Goal: Check status: Check status

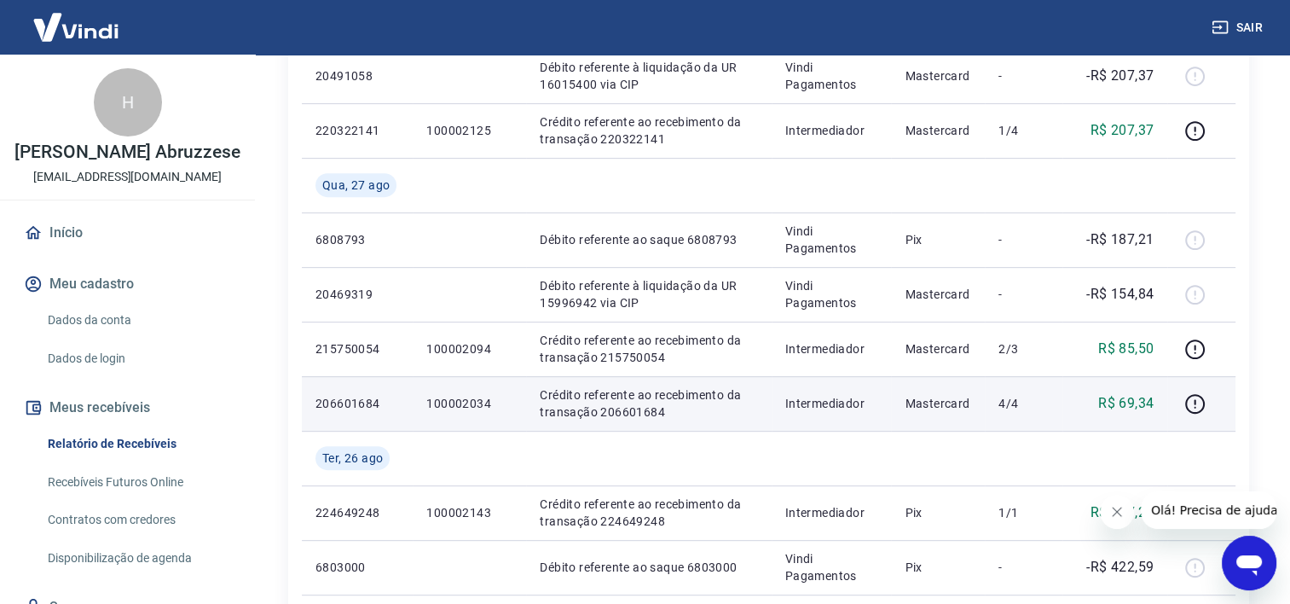
click at [560, 416] on p "Crédito referente ao recebimento da transação 206601684" at bounding box center [648, 403] width 217 height 34
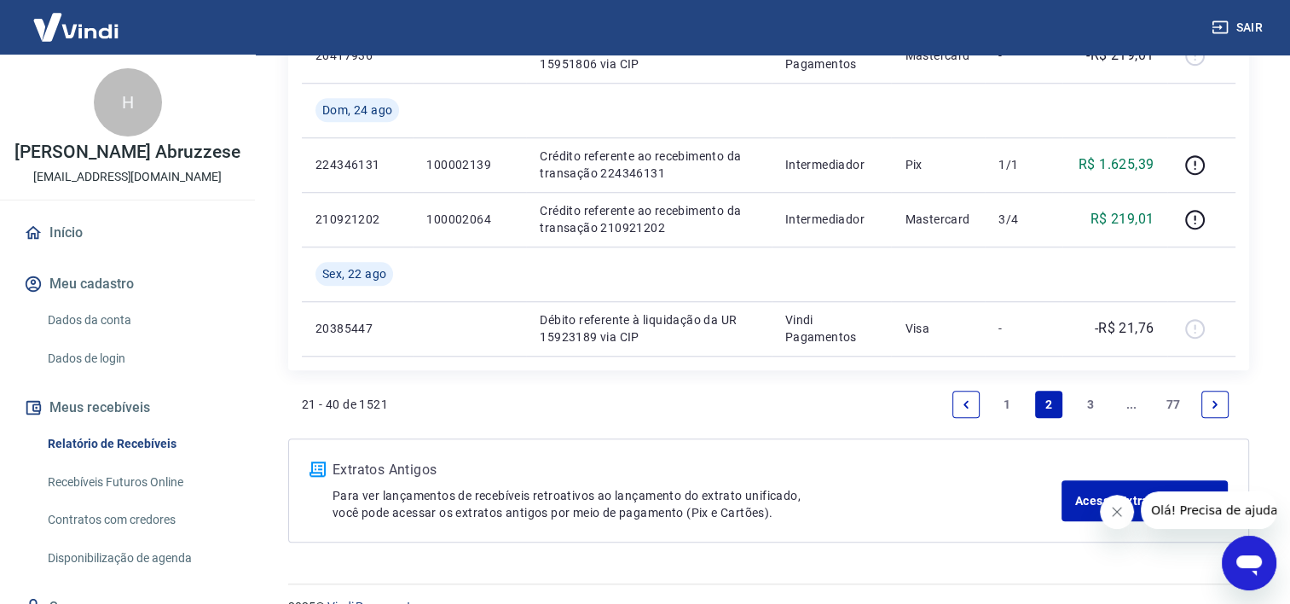
scroll to position [1535, 0]
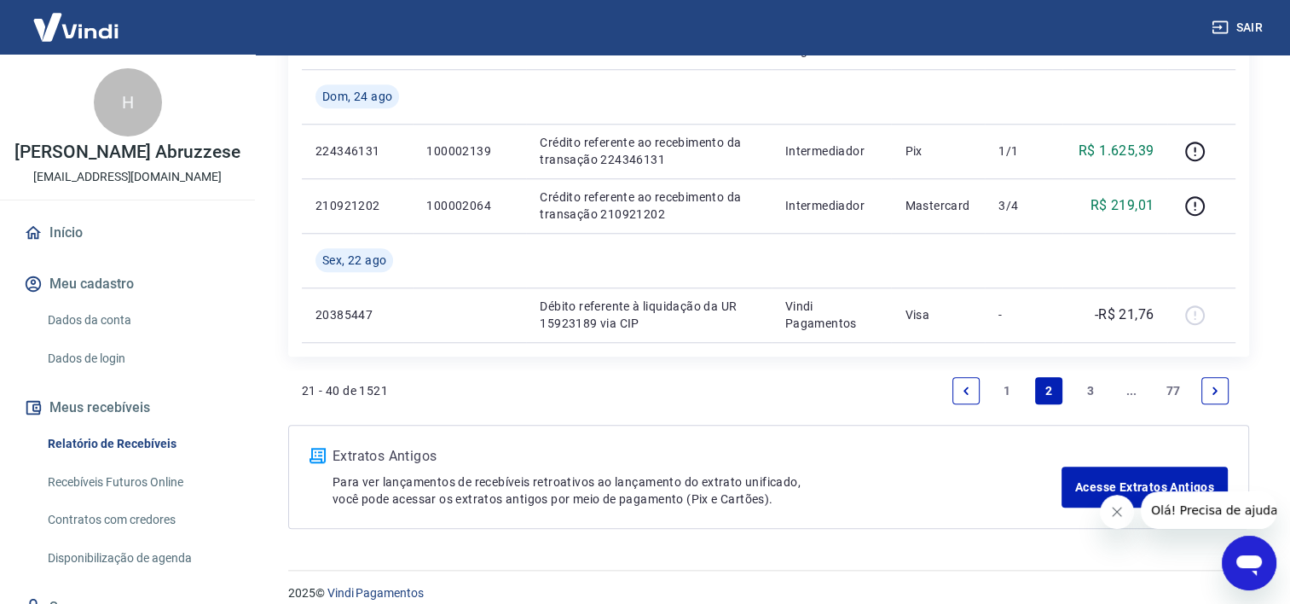
click at [1003, 391] on link "1" at bounding box center [1007, 390] width 27 height 27
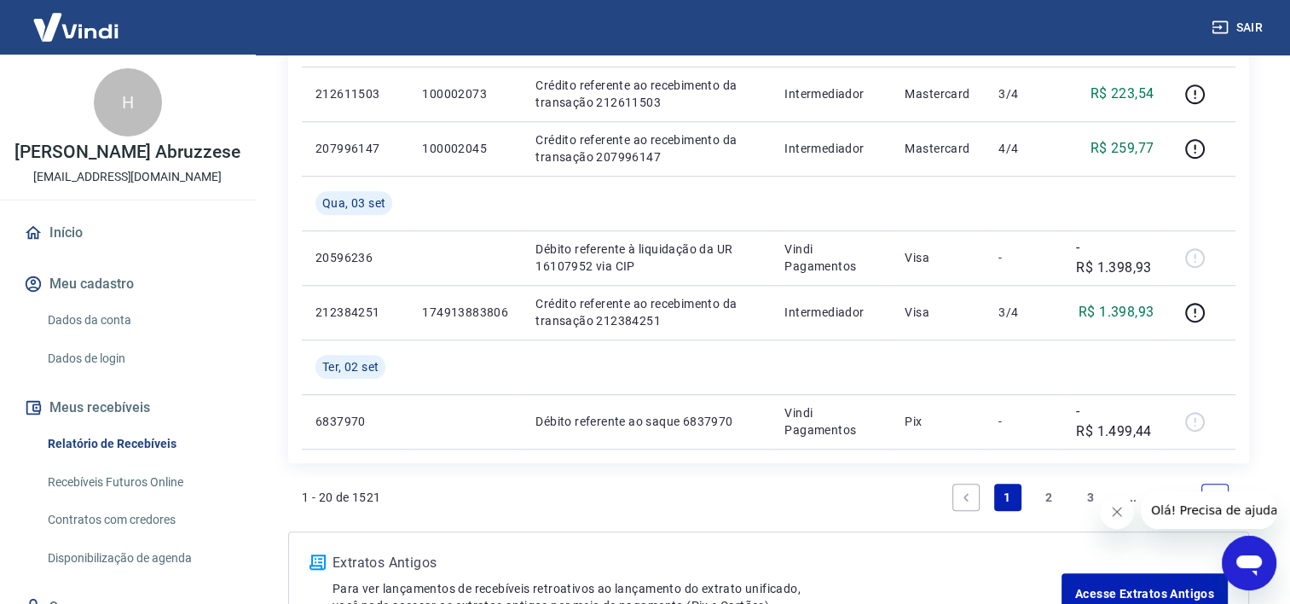
scroll to position [1497, 0]
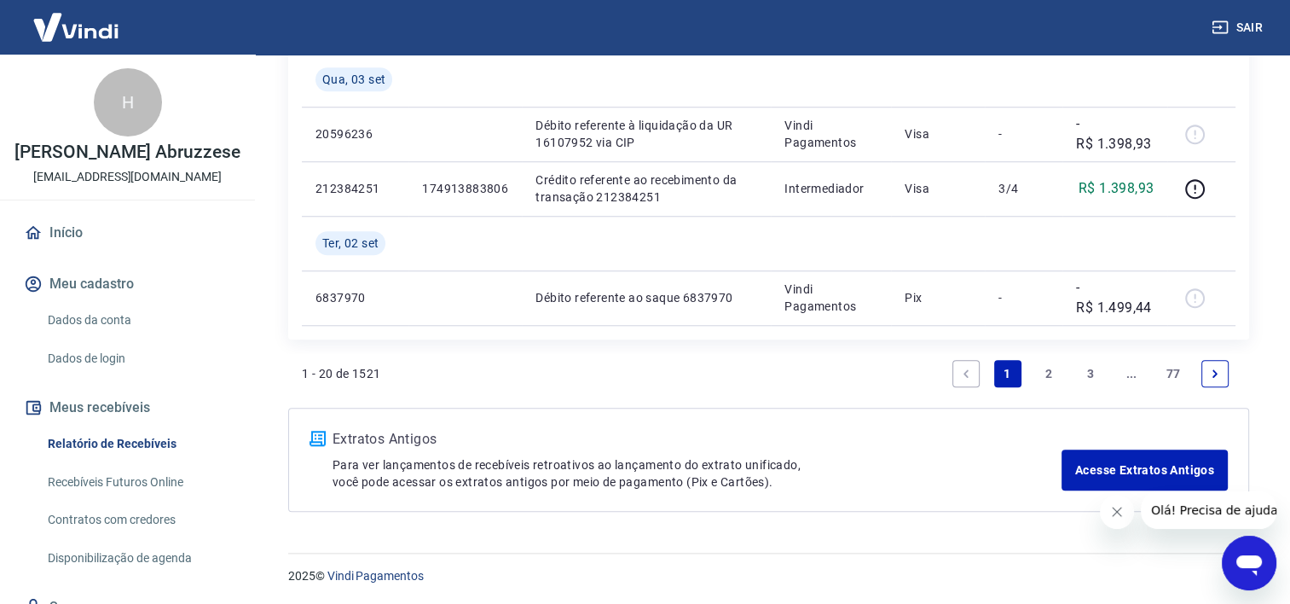
click at [1051, 377] on link "2" at bounding box center [1048, 373] width 27 height 27
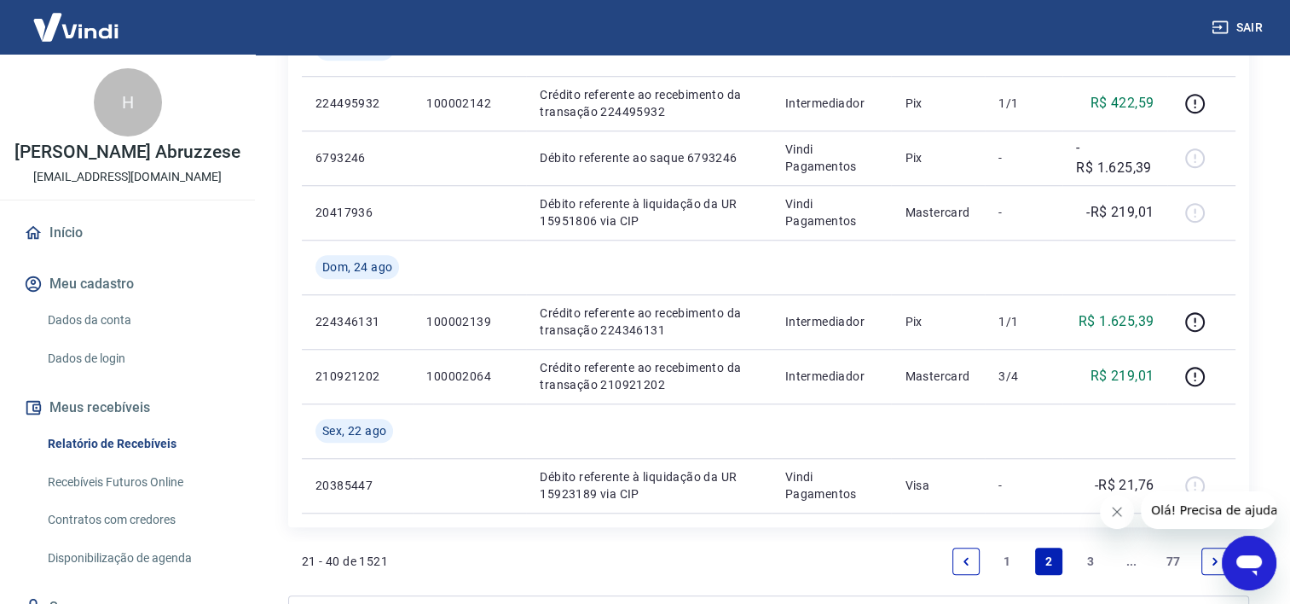
scroll to position [1552, 0]
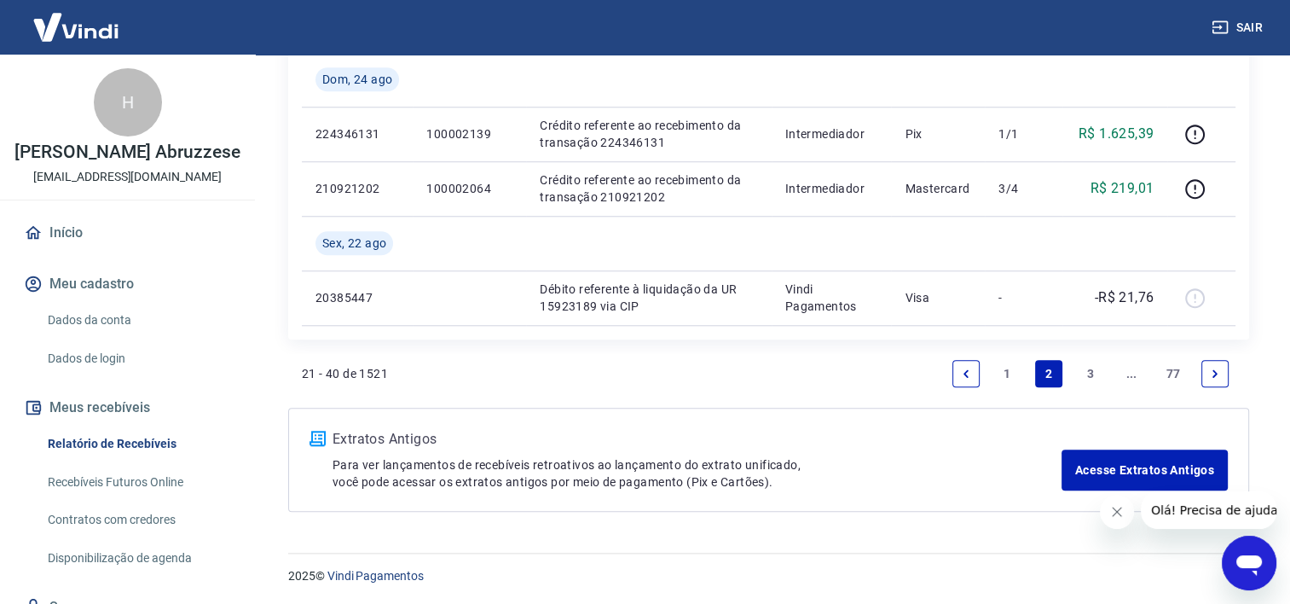
click at [1090, 365] on link "3" at bounding box center [1090, 373] width 27 height 27
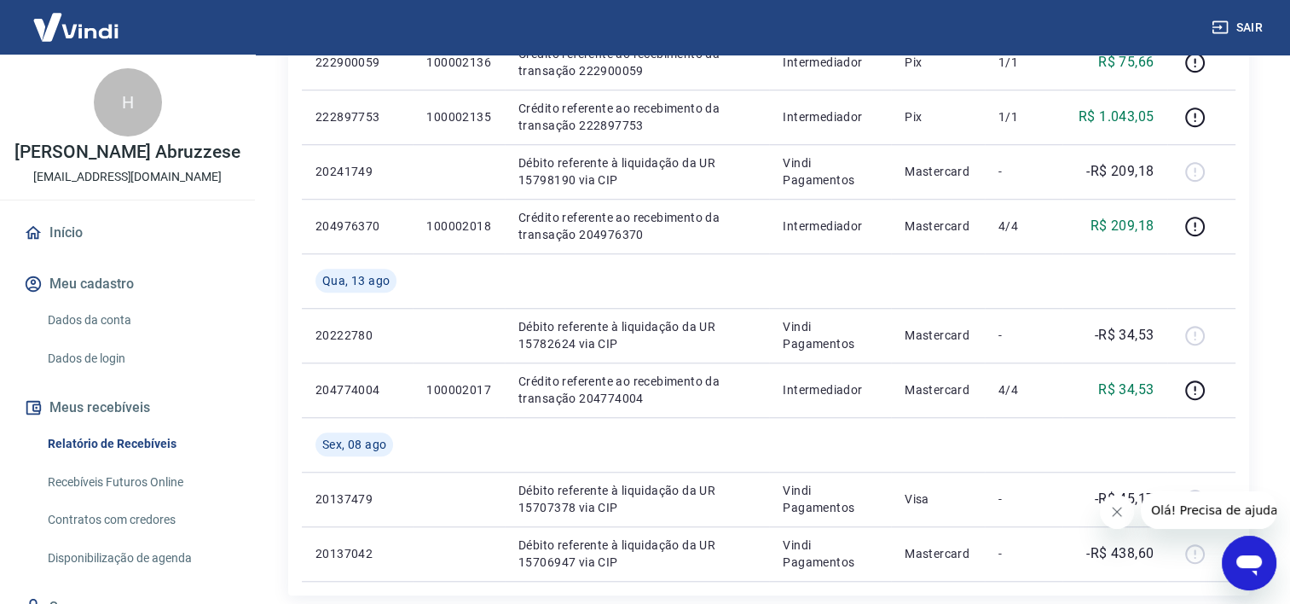
scroll to position [1606, 0]
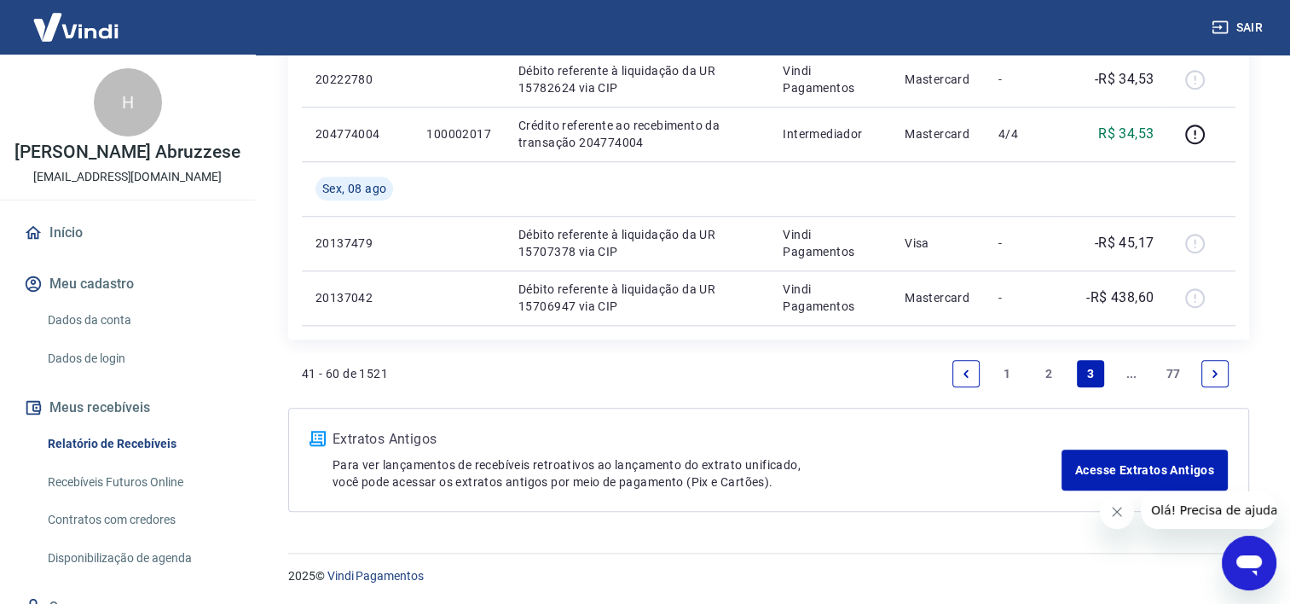
click at [1048, 374] on link "2" at bounding box center [1048, 373] width 27 height 27
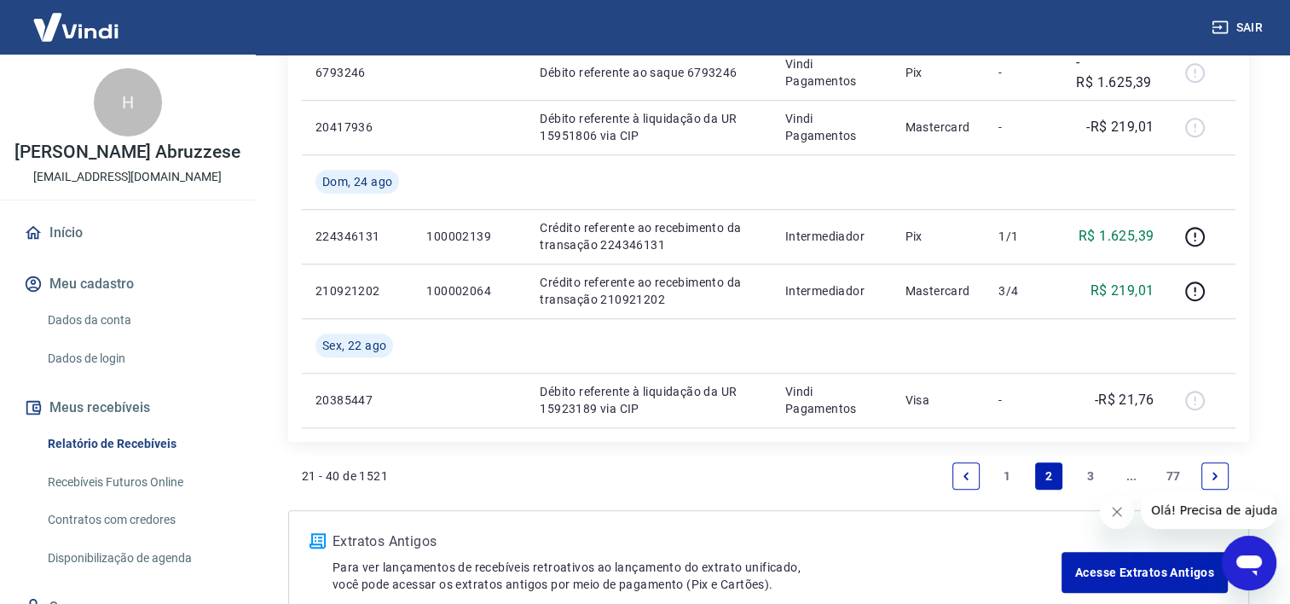
scroll to position [1535, 0]
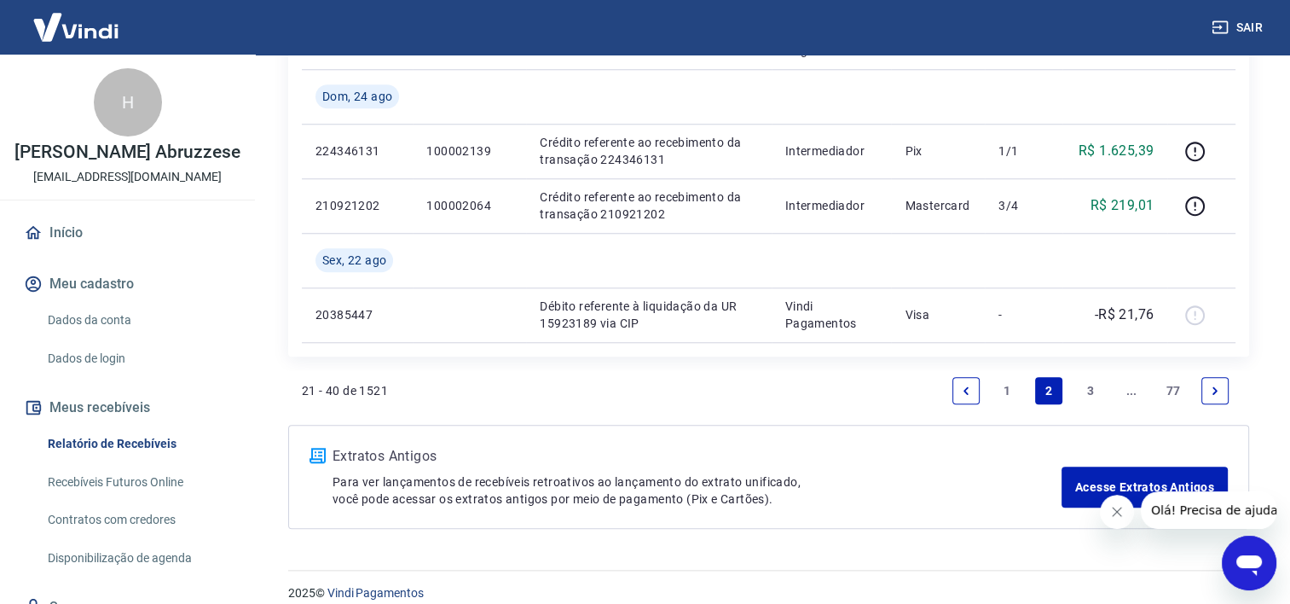
click at [1086, 392] on link "3" at bounding box center [1090, 390] width 27 height 27
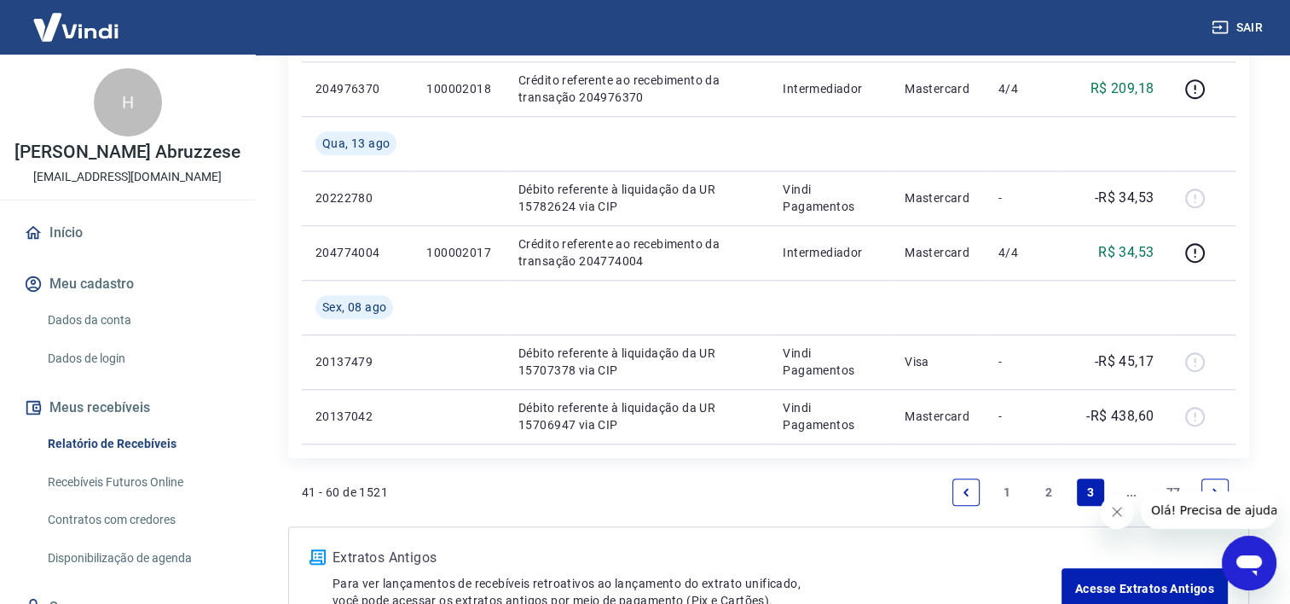
scroll to position [1606, 0]
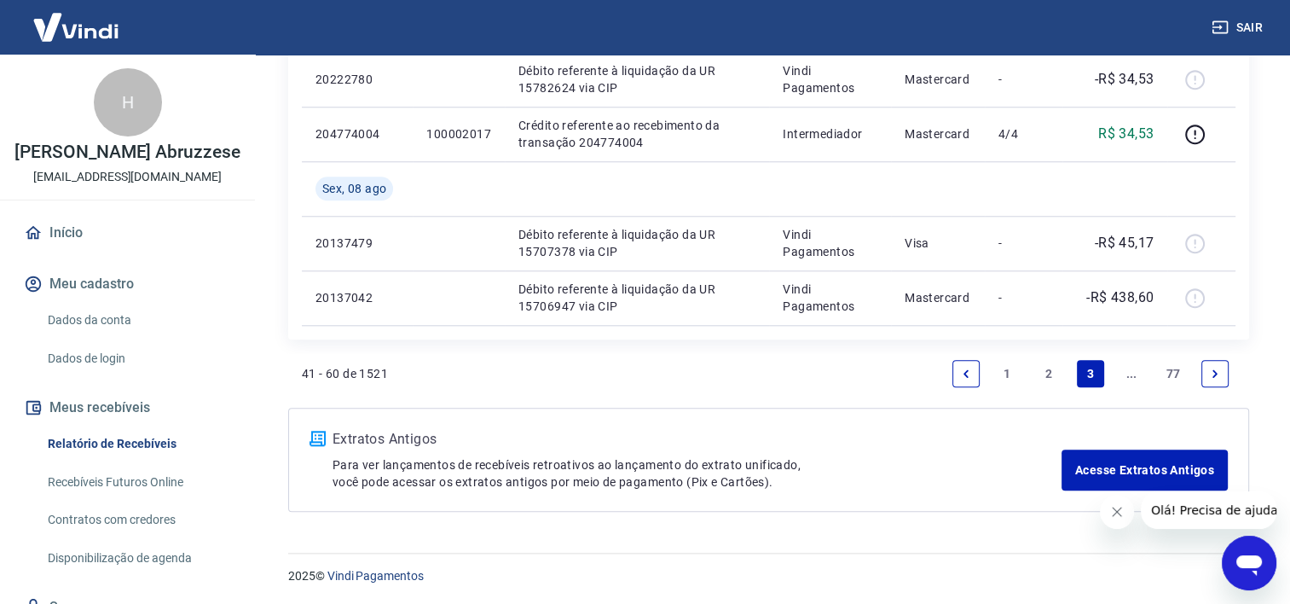
click at [1139, 375] on link "..." at bounding box center [1131, 373] width 27 height 27
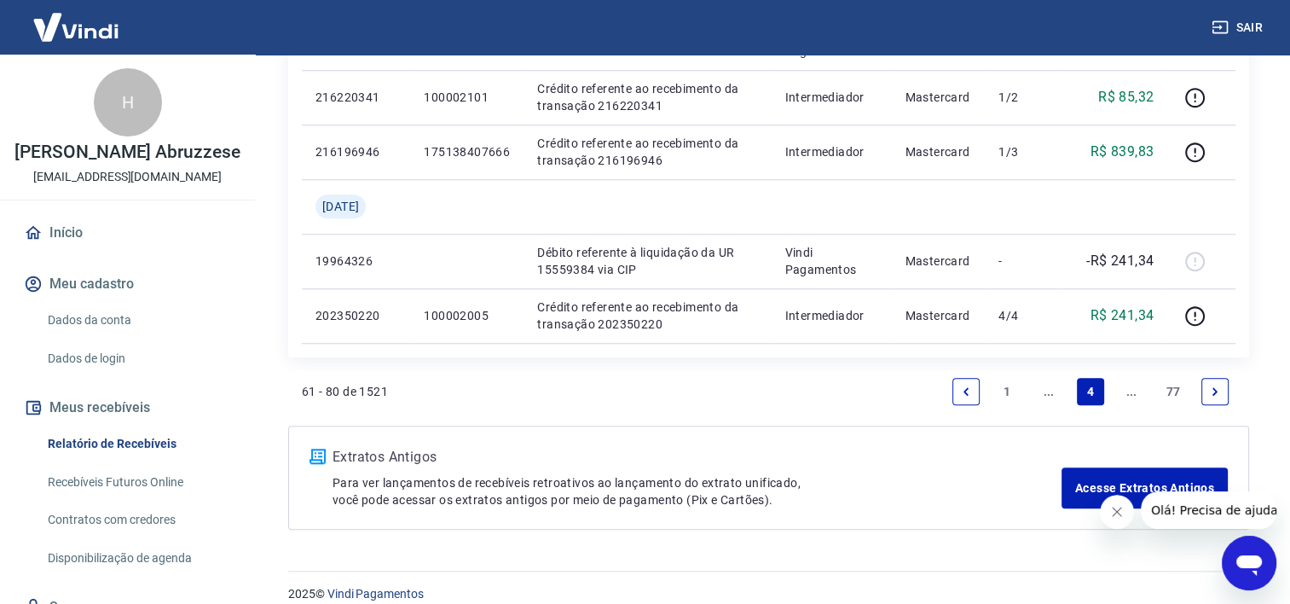
scroll to position [1497, 0]
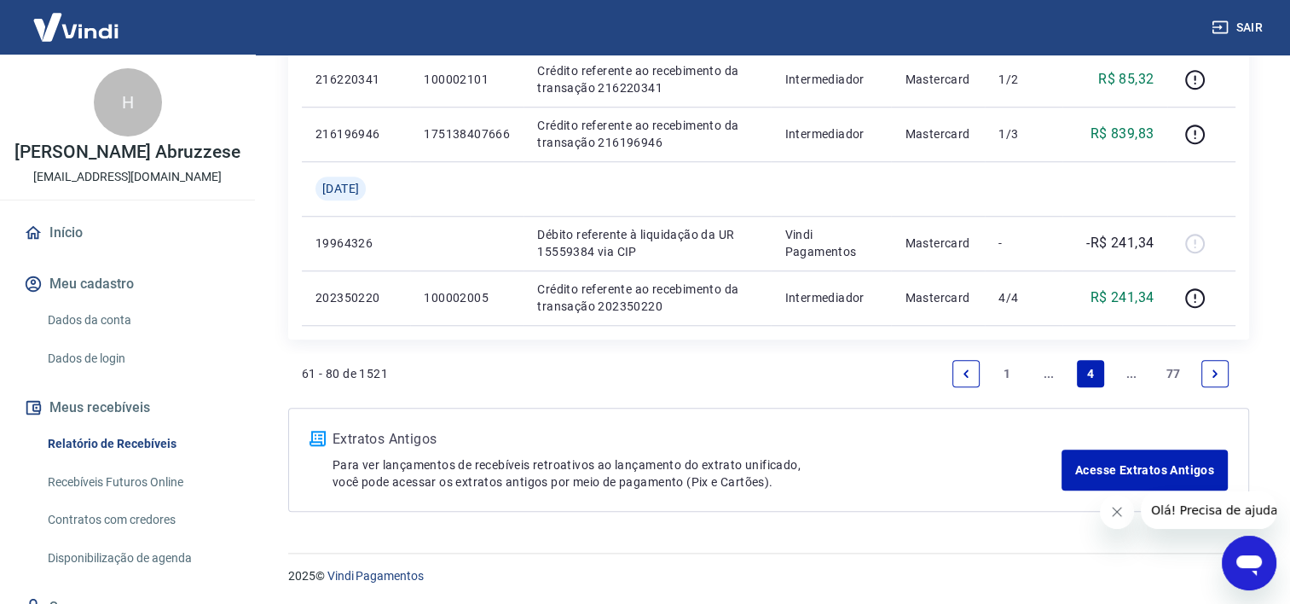
click at [1052, 378] on link "..." at bounding box center [1048, 373] width 27 height 27
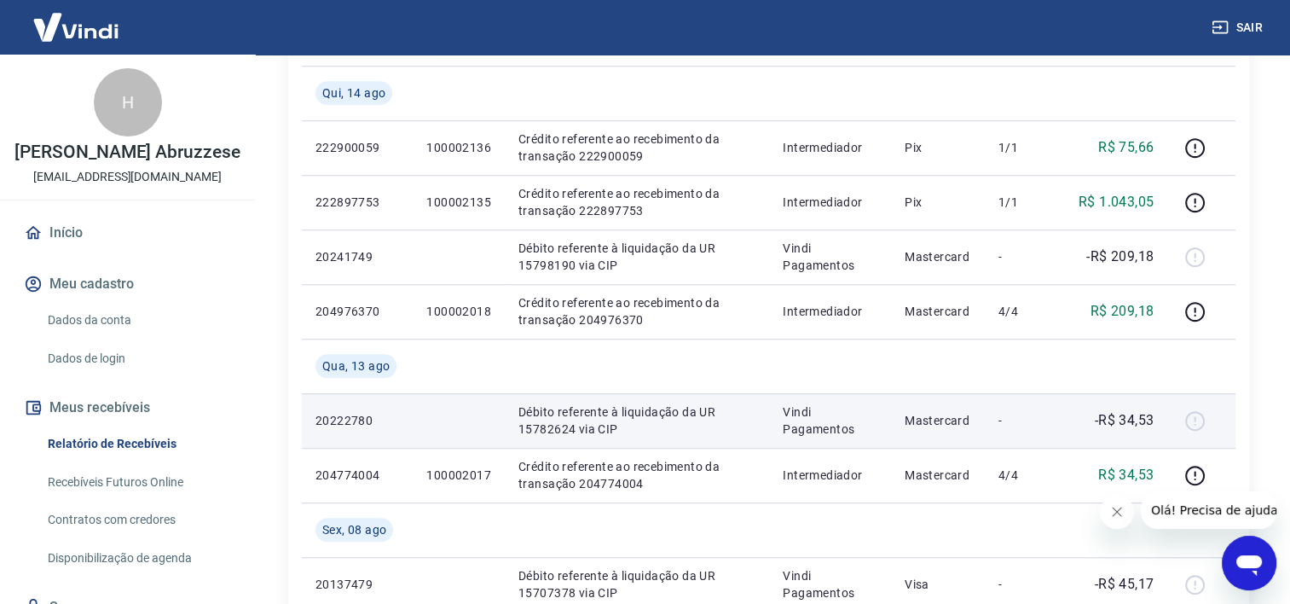
scroll to position [1606, 0]
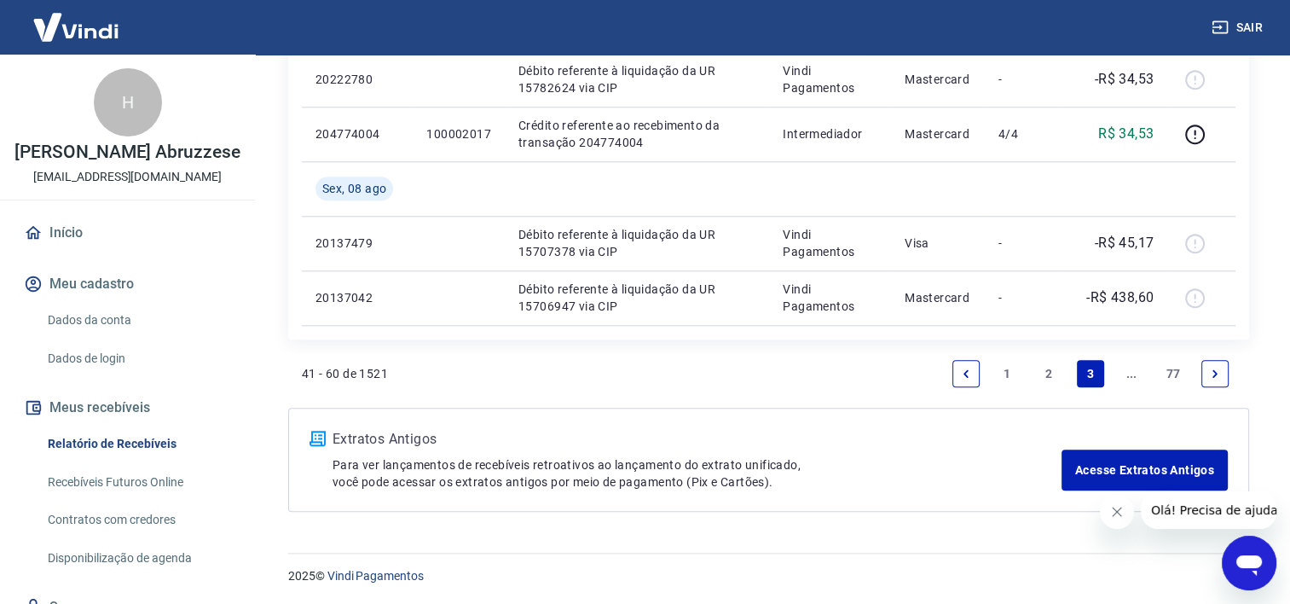
click at [965, 379] on link "Previous page" at bounding box center [965, 373] width 27 height 27
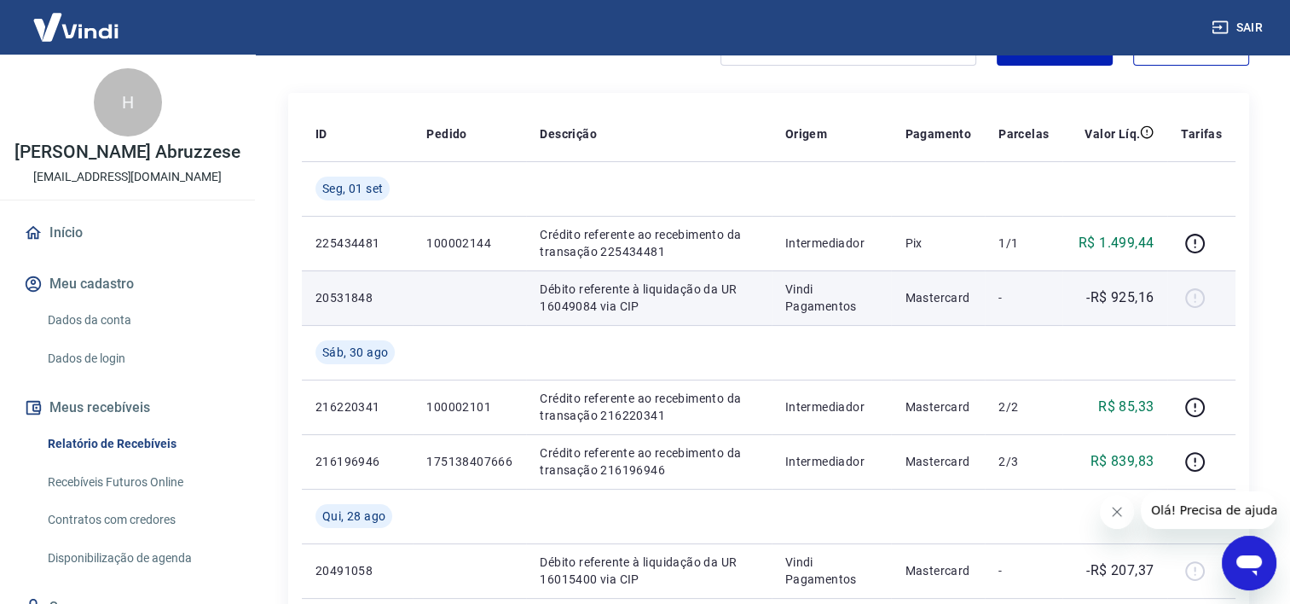
scroll to position [102, 0]
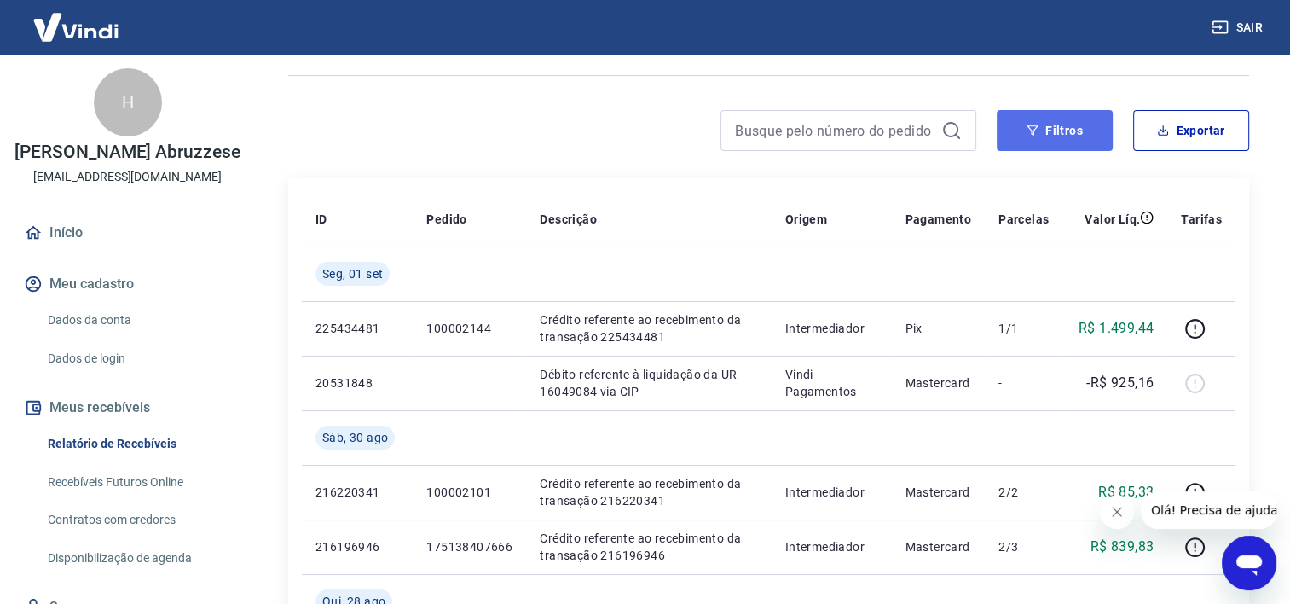
click at [1015, 118] on button "Filtros" at bounding box center [1055, 130] width 116 height 41
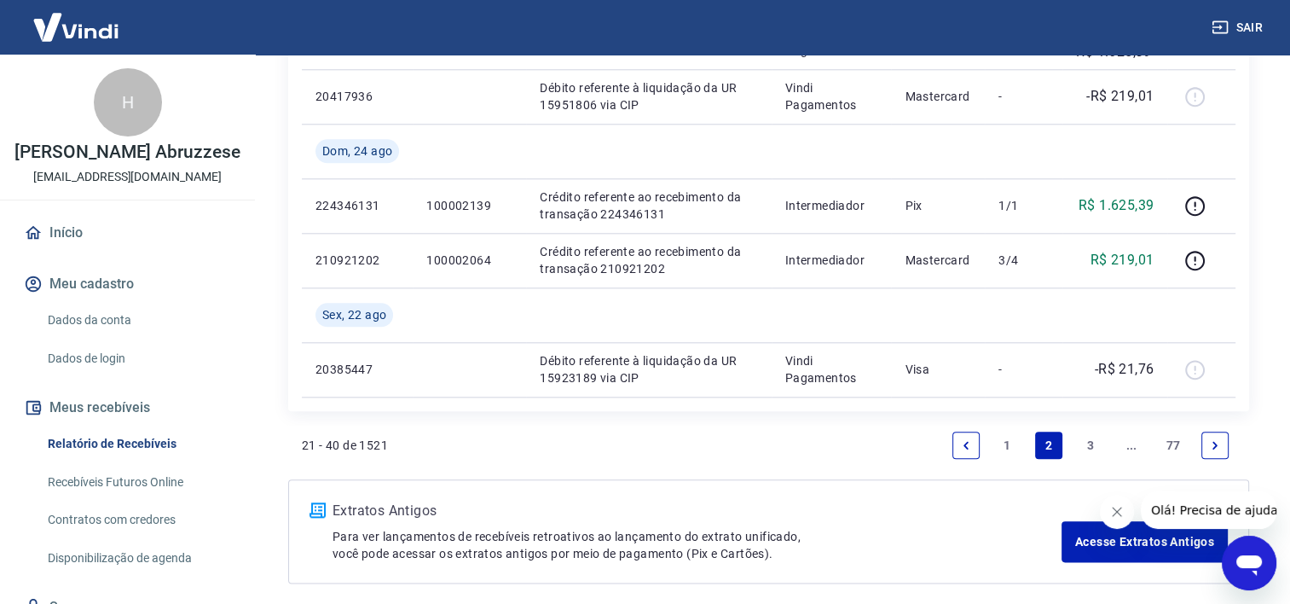
scroll to position [1931, 0]
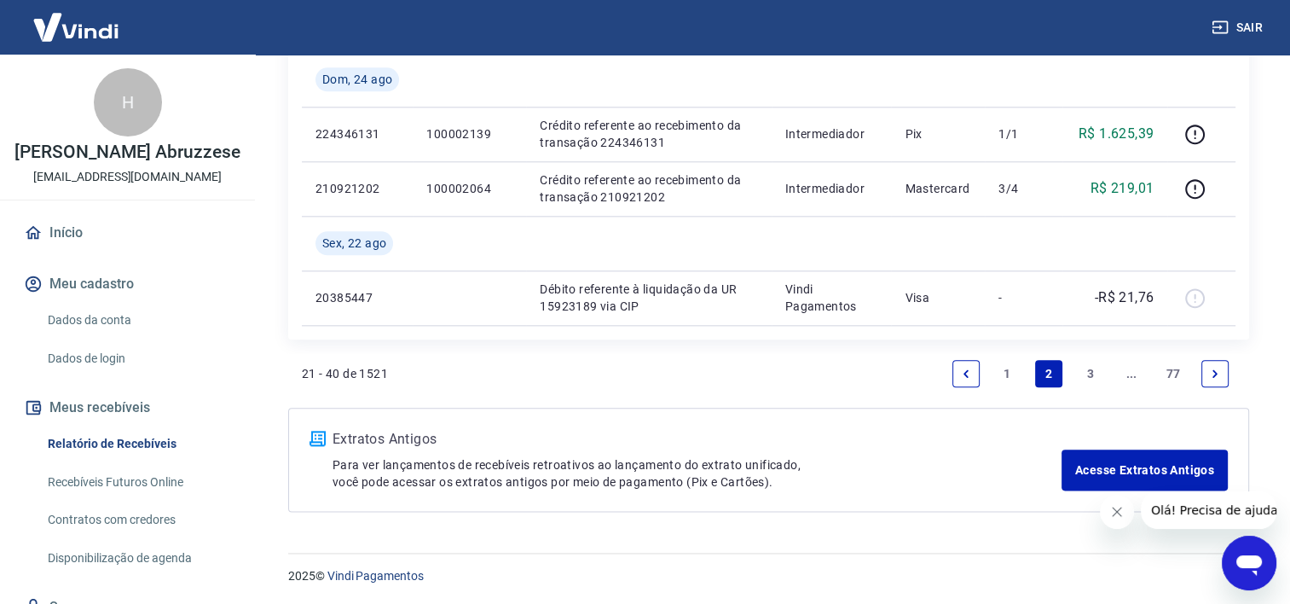
click at [962, 373] on link "Previous page" at bounding box center [965, 373] width 27 height 27
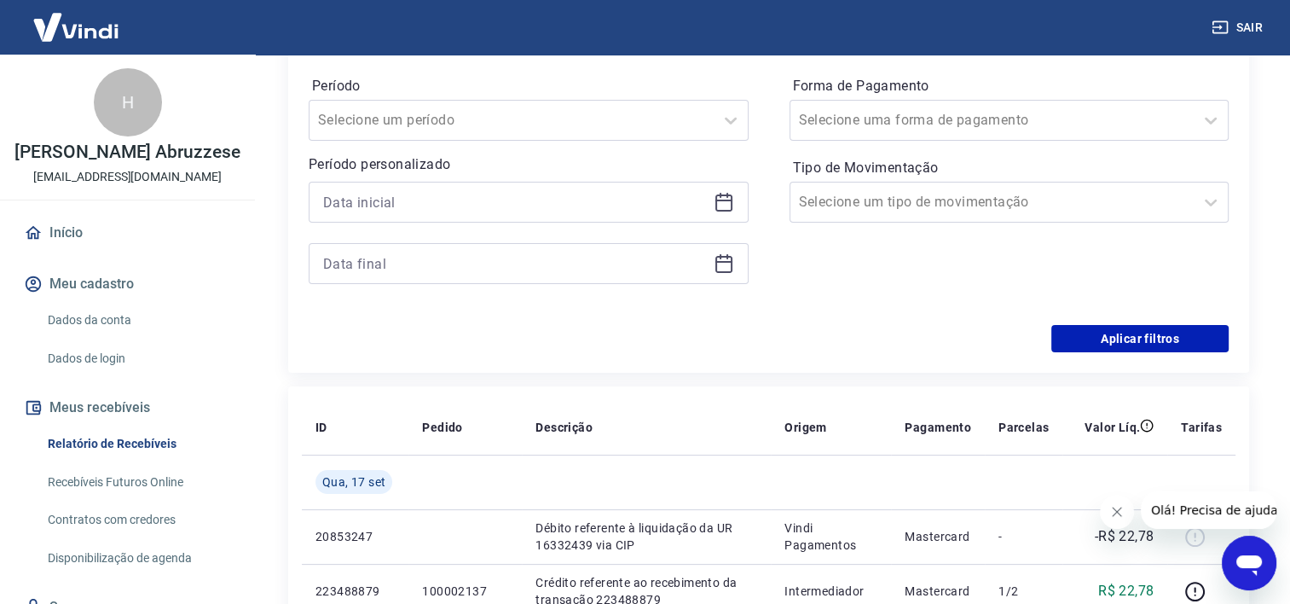
scroll to position [1876, 0]
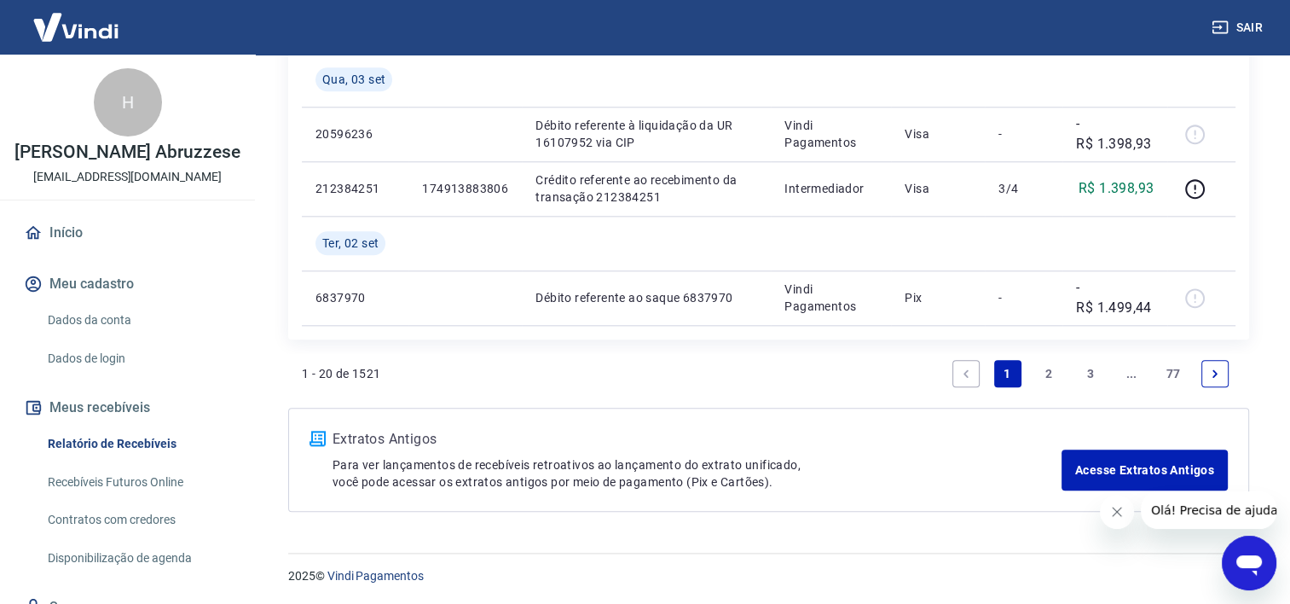
click at [962, 373] on icon "Previous page" at bounding box center [966, 374] width 12 height 12
click at [973, 369] on link "Previous page" at bounding box center [965, 373] width 27 height 27
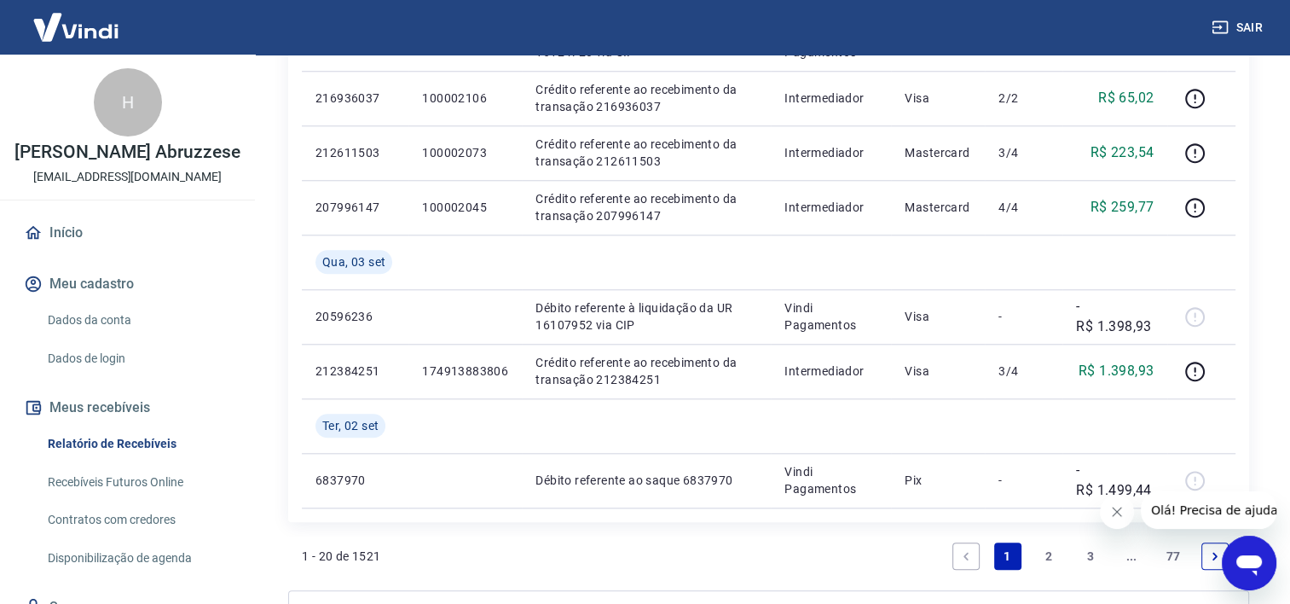
scroll to position [1791, 0]
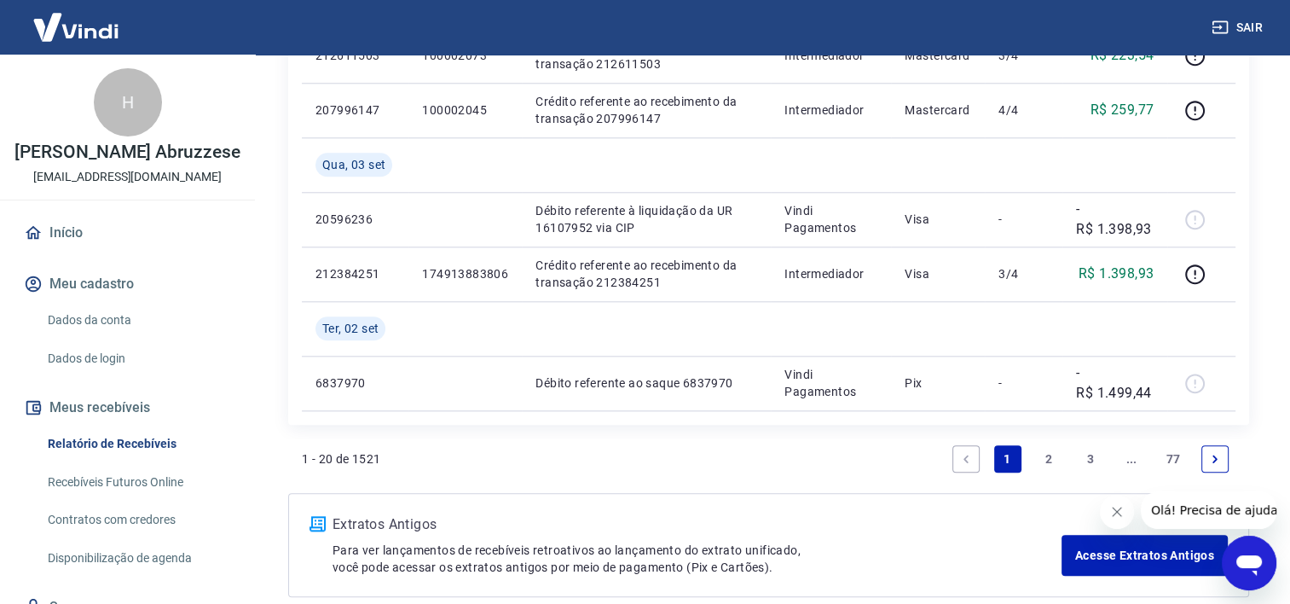
click at [1047, 453] on link "2" at bounding box center [1048, 458] width 27 height 27
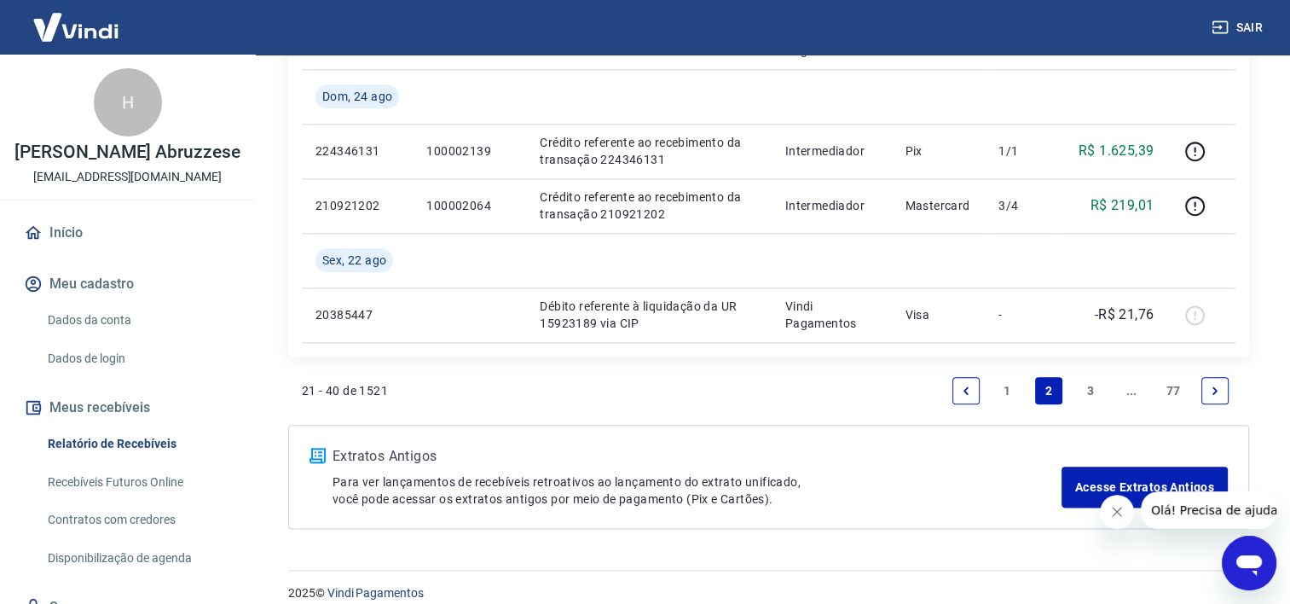
scroll to position [1931, 0]
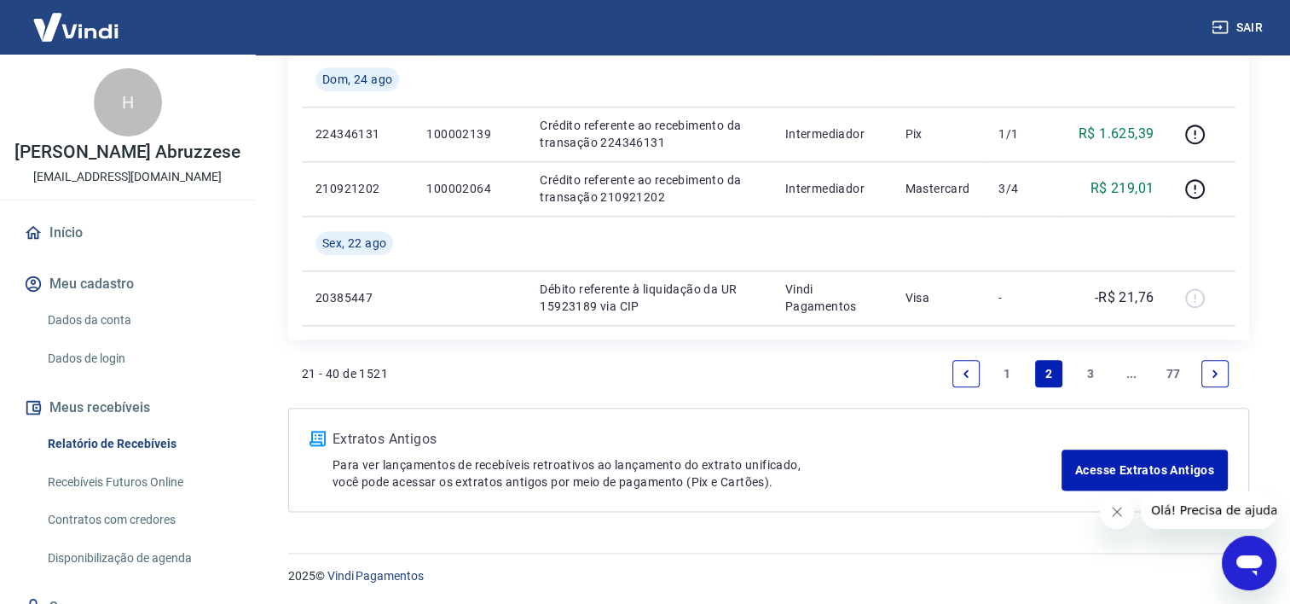
click at [1083, 370] on link "3" at bounding box center [1090, 373] width 27 height 27
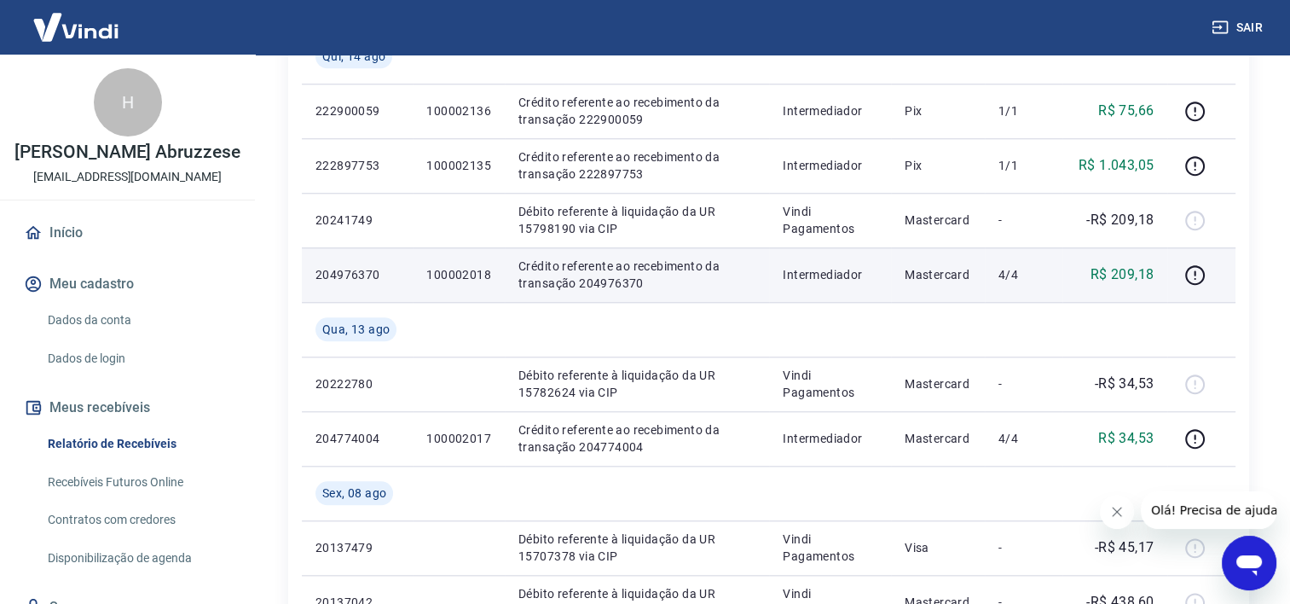
scroll to position [1985, 0]
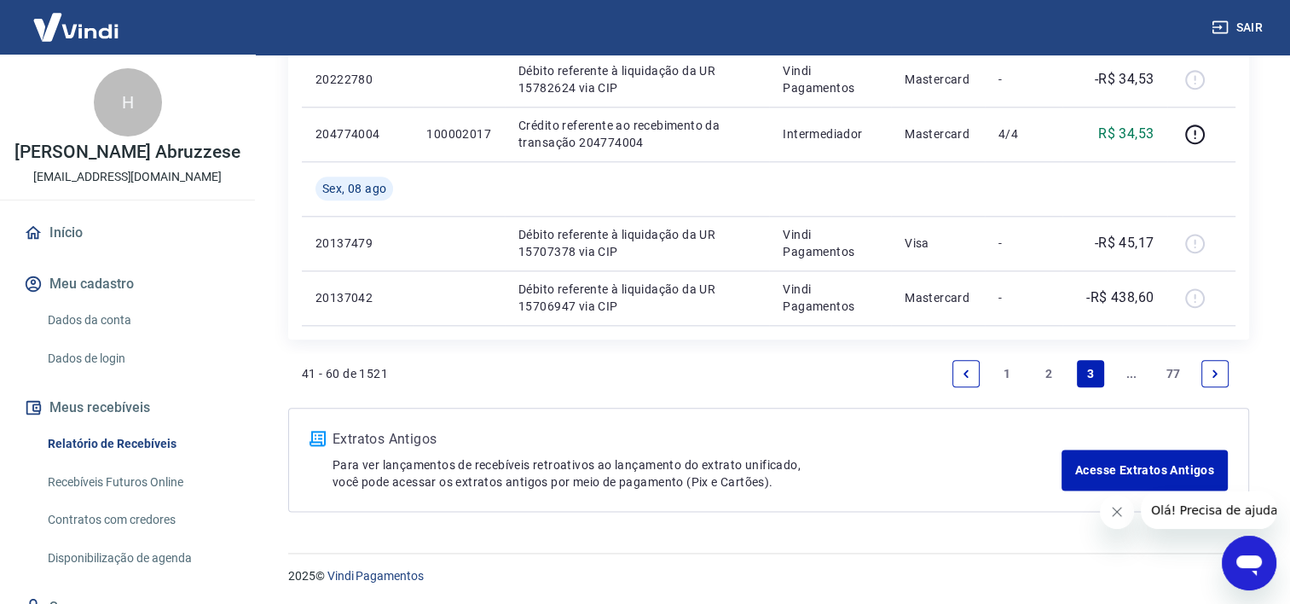
click at [1207, 368] on link "Next page" at bounding box center [1214, 373] width 27 height 27
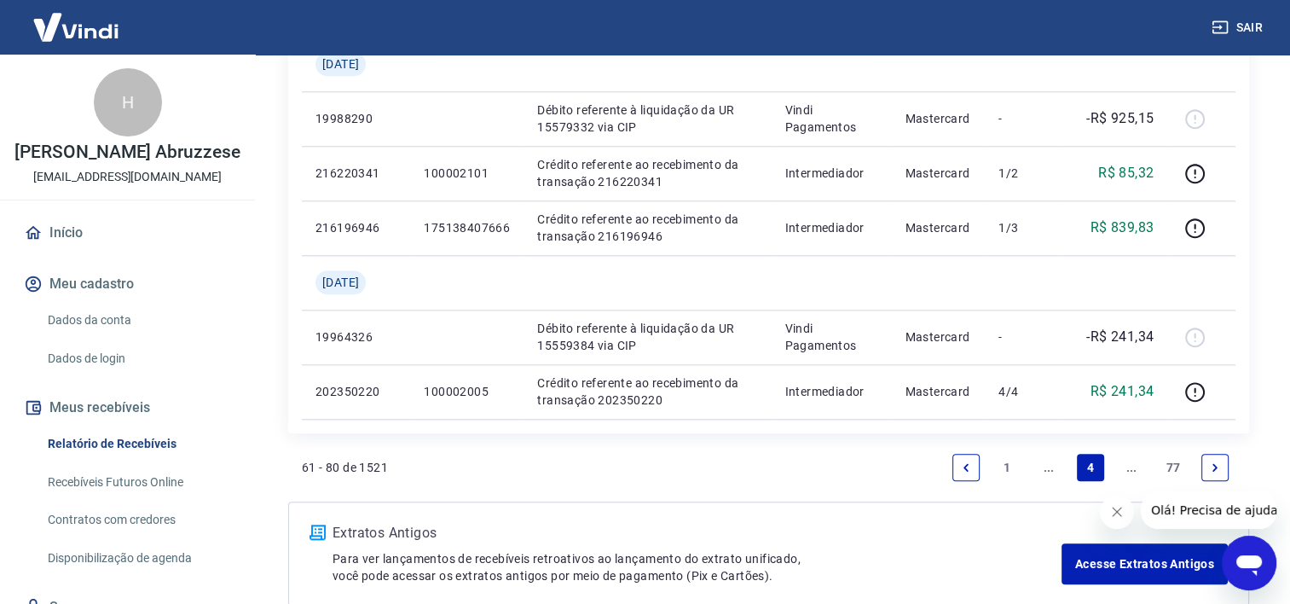
scroll to position [1791, 0]
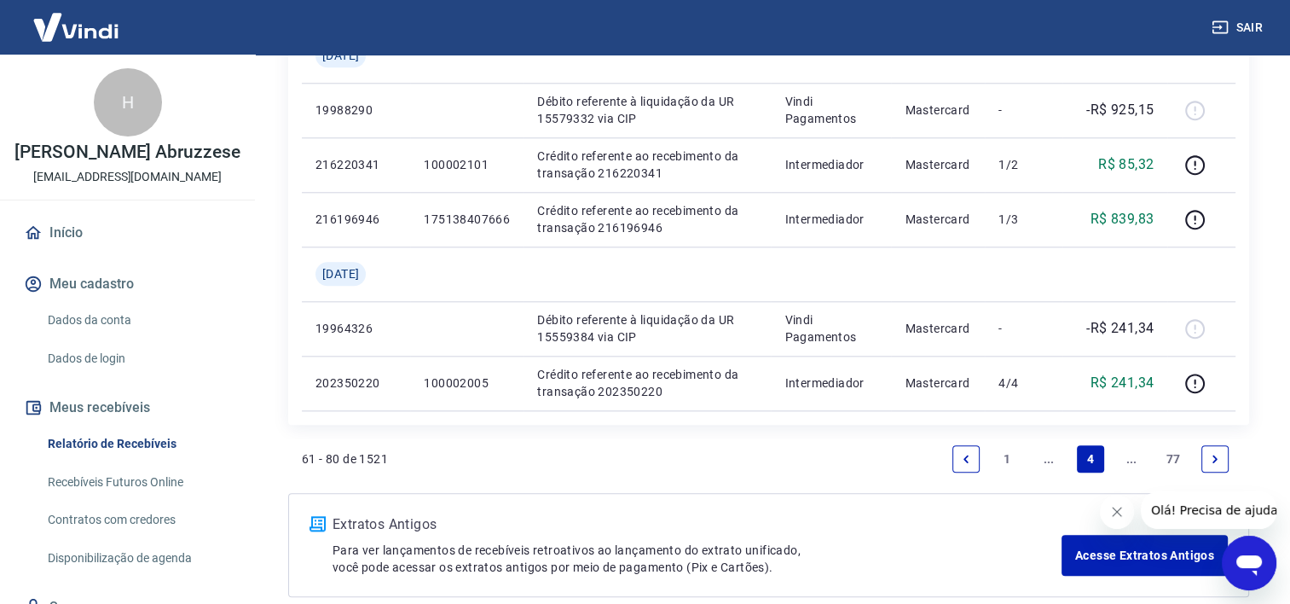
click at [1211, 455] on icon "Next page" at bounding box center [1215, 459] width 12 height 12
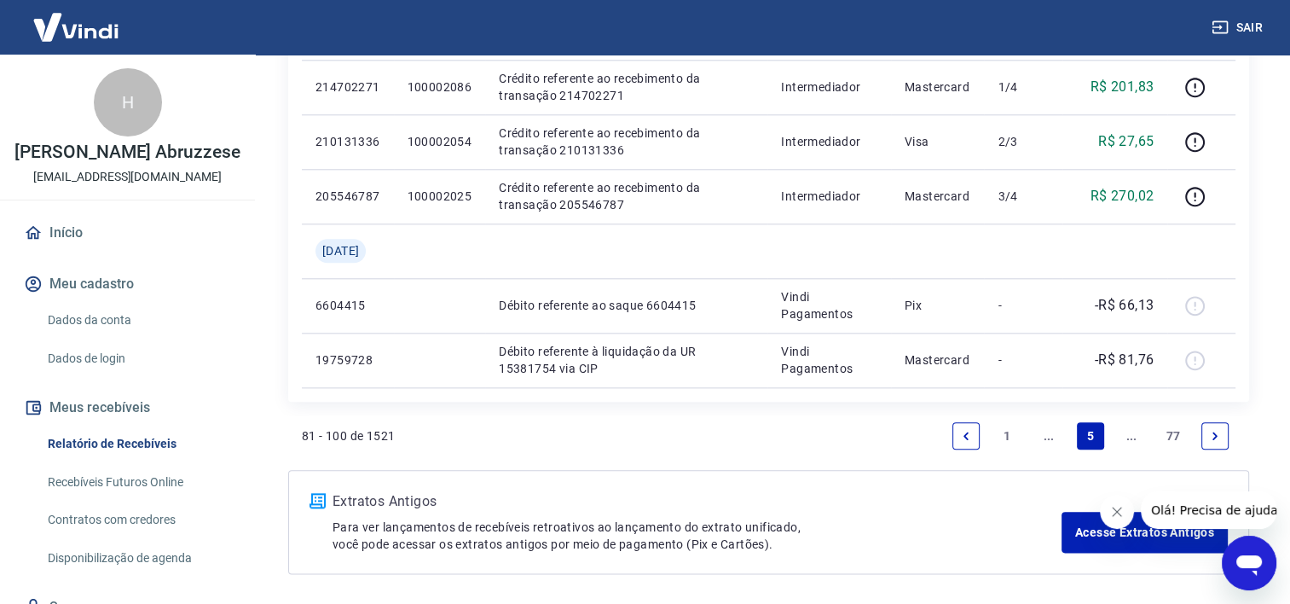
scroll to position [1931, 0]
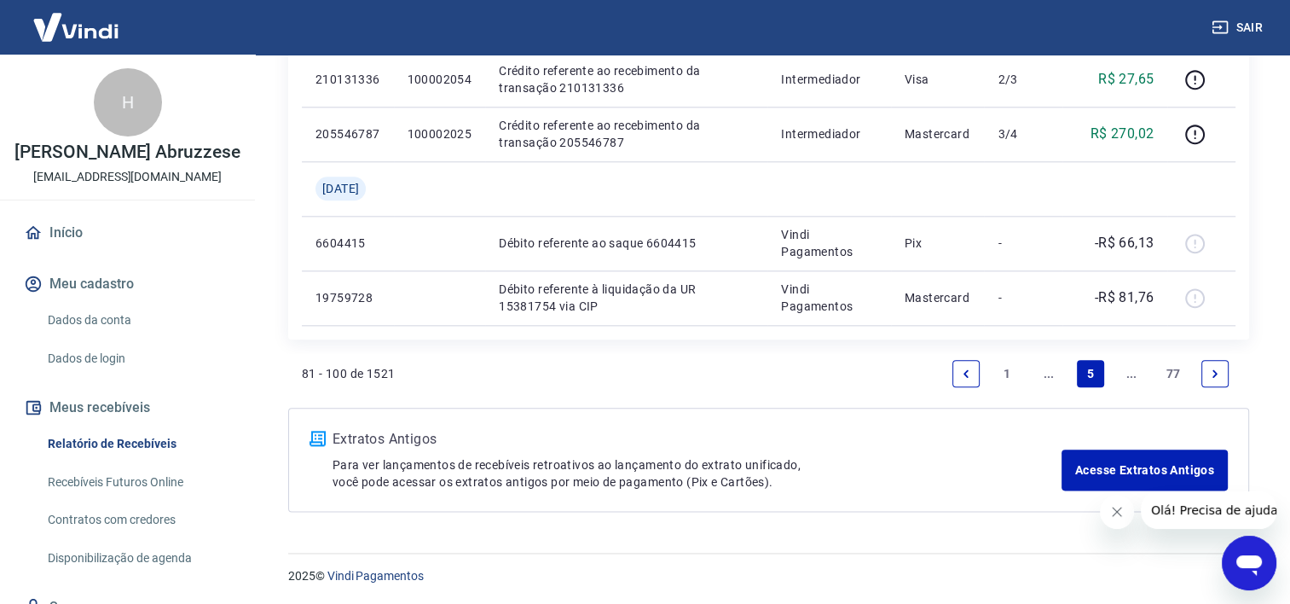
click at [970, 374] on icon "Previous page" at bounding box center [966, 374] width 12 height 12
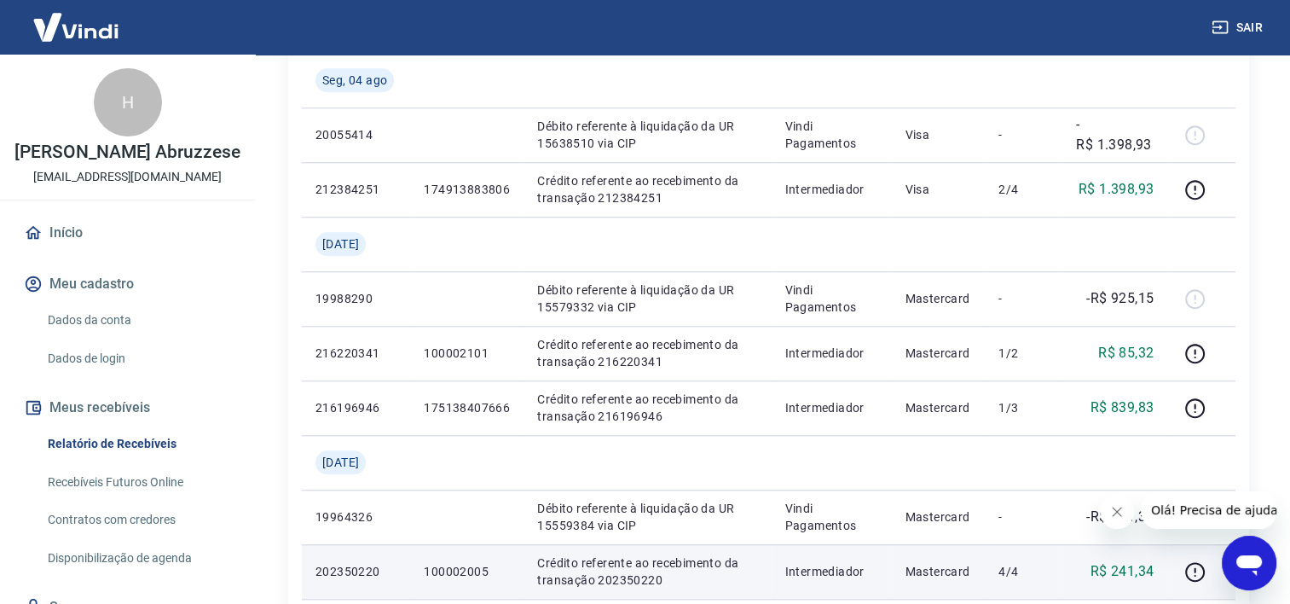
scroll to position [1791, 0]
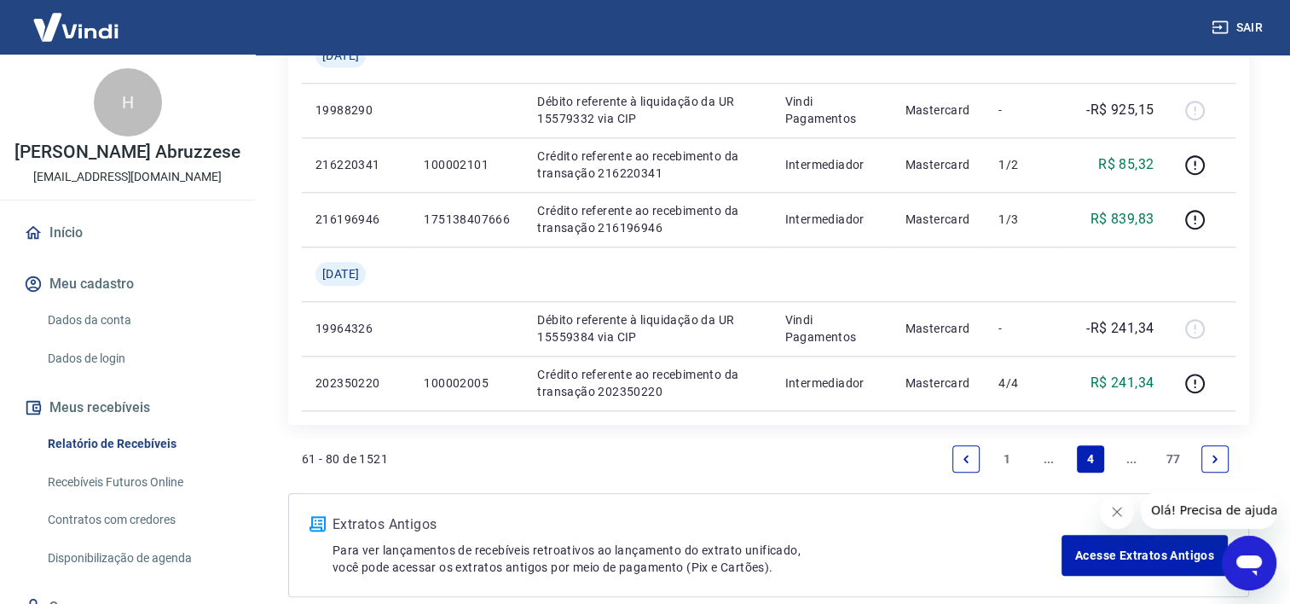
click at [971, 463] on icon "Previous page" at bounding box center [966, 459] width 12 height 12
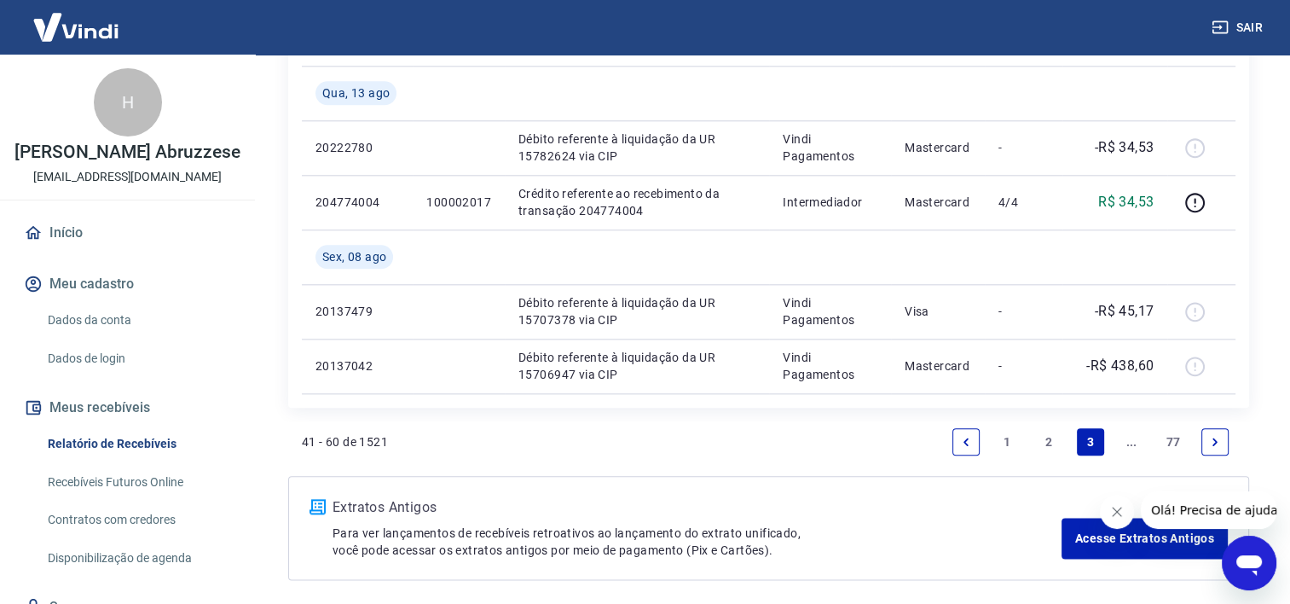
scroll to position [1985, 0]
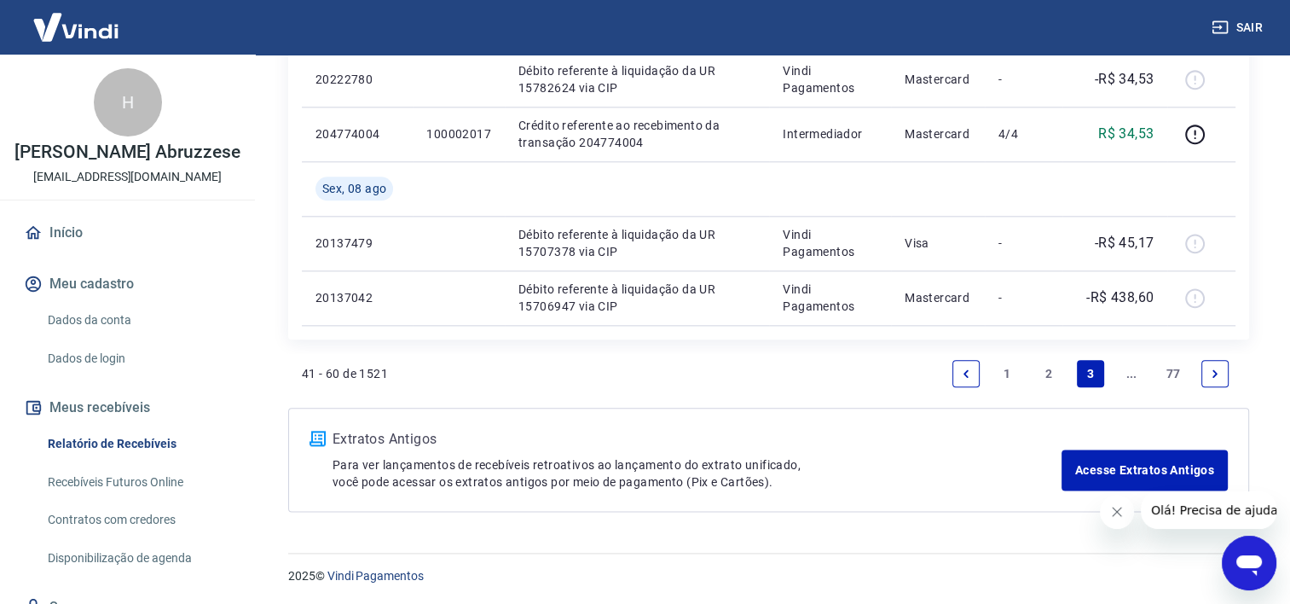
click at [1049, 368] on link "2" at bounding box center [1048, 373] width 27 height 27
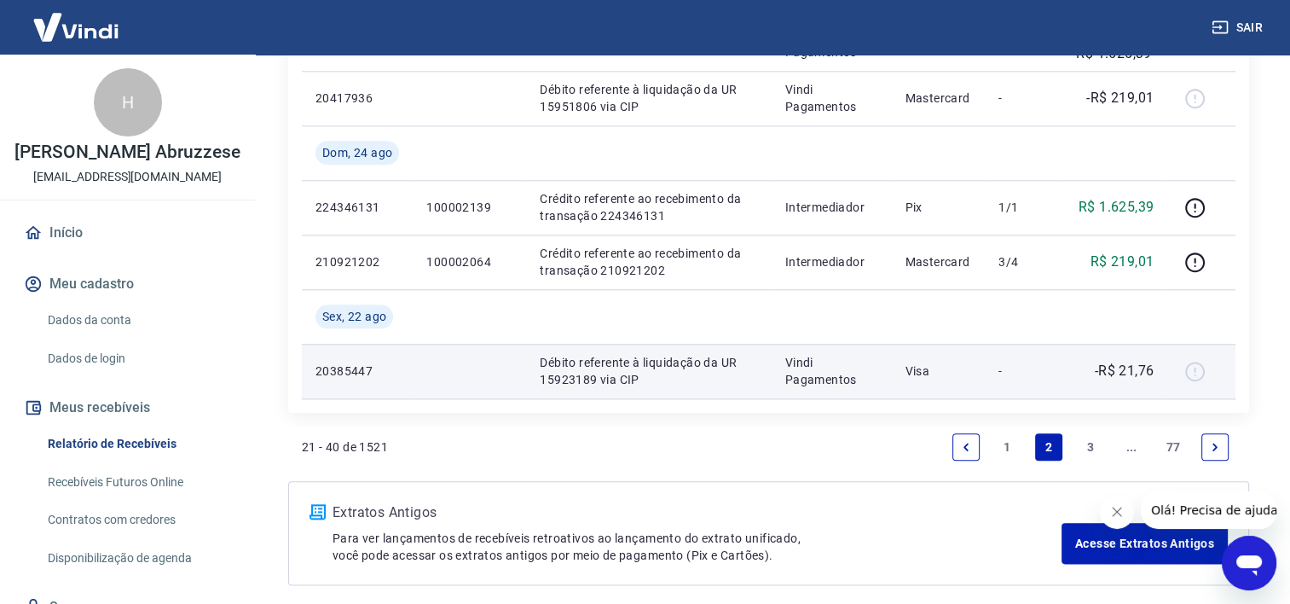
scroll to position [1931, 0]
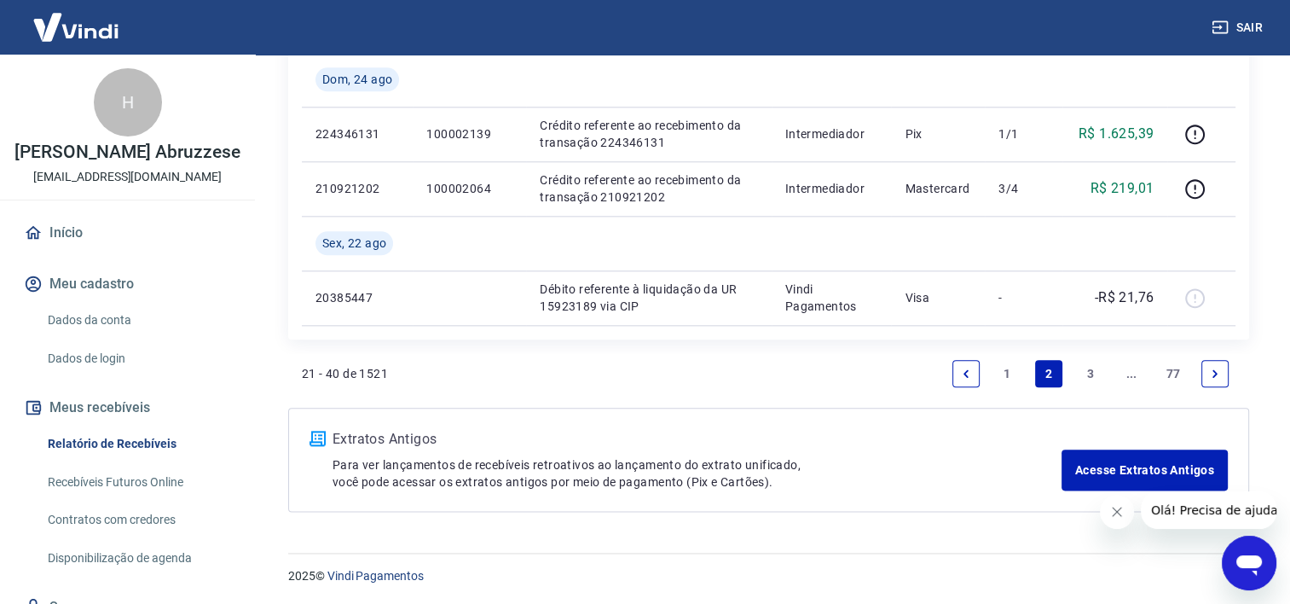
click at [970, 373] on icon "Previous page" at bounding box center [966, 374] width 12 height 12
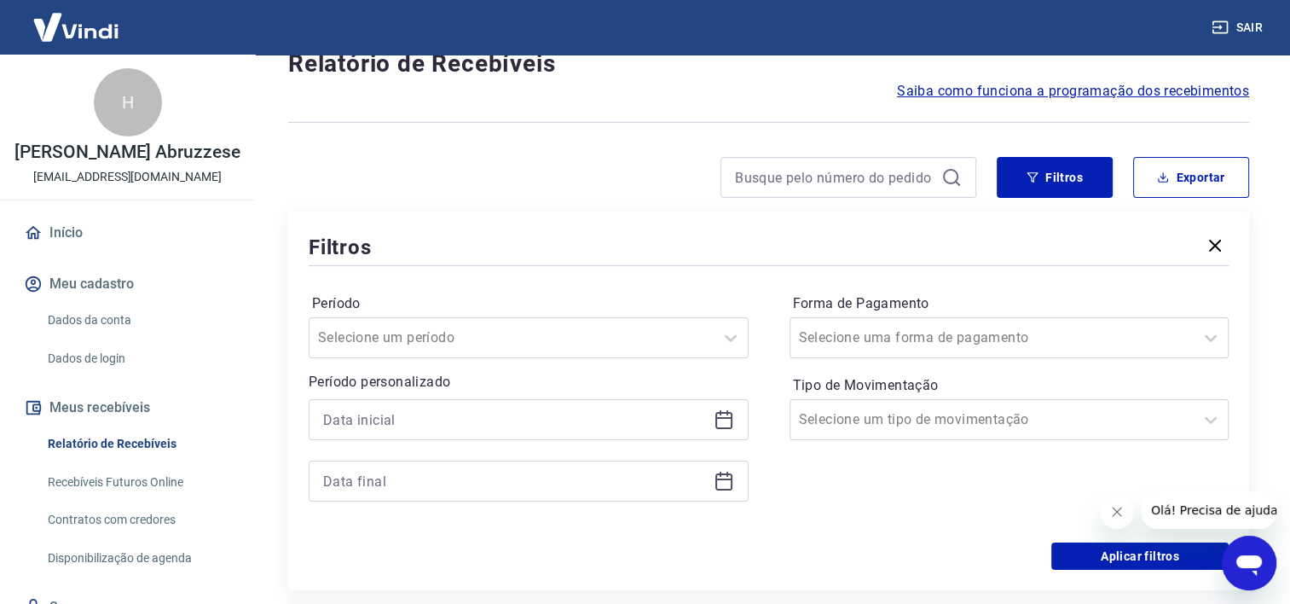
scroll to position [85, 0]
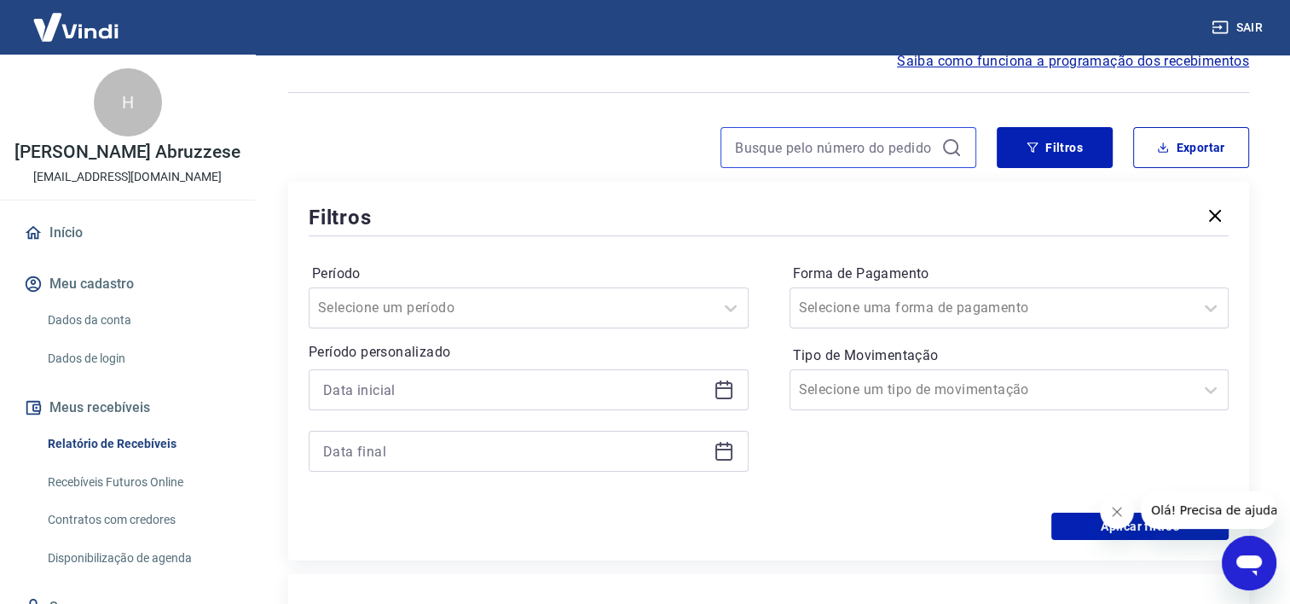
click at [825, 153] on input at bounding box center [835, 148] width 200 height 26
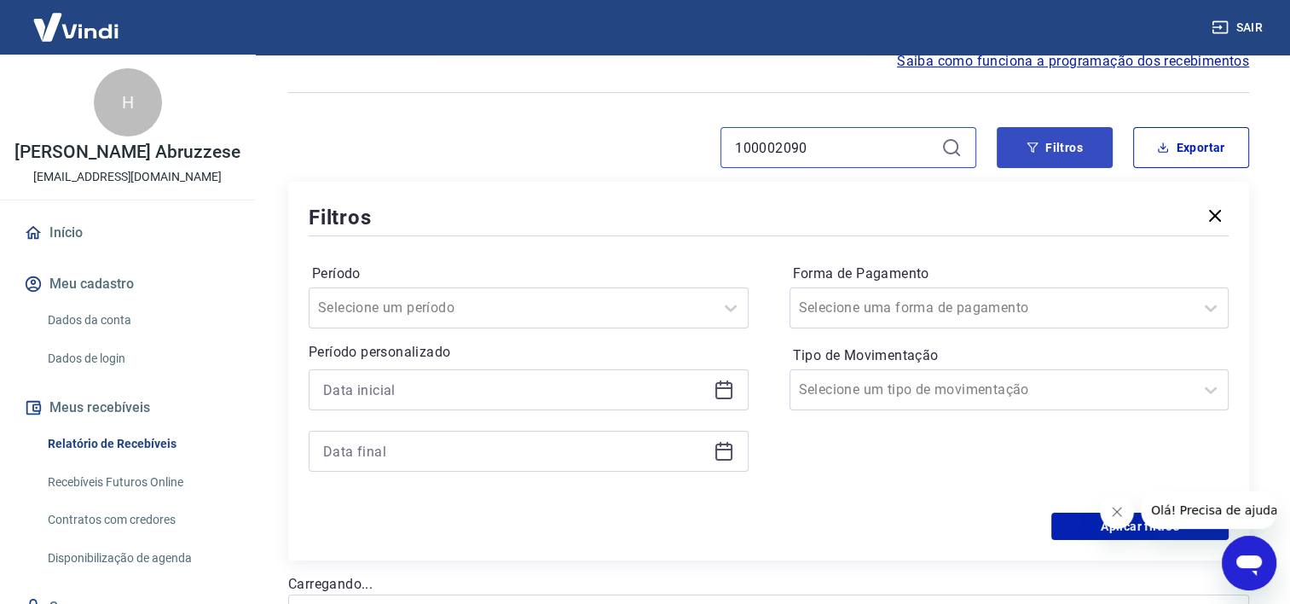
type input "100002090"
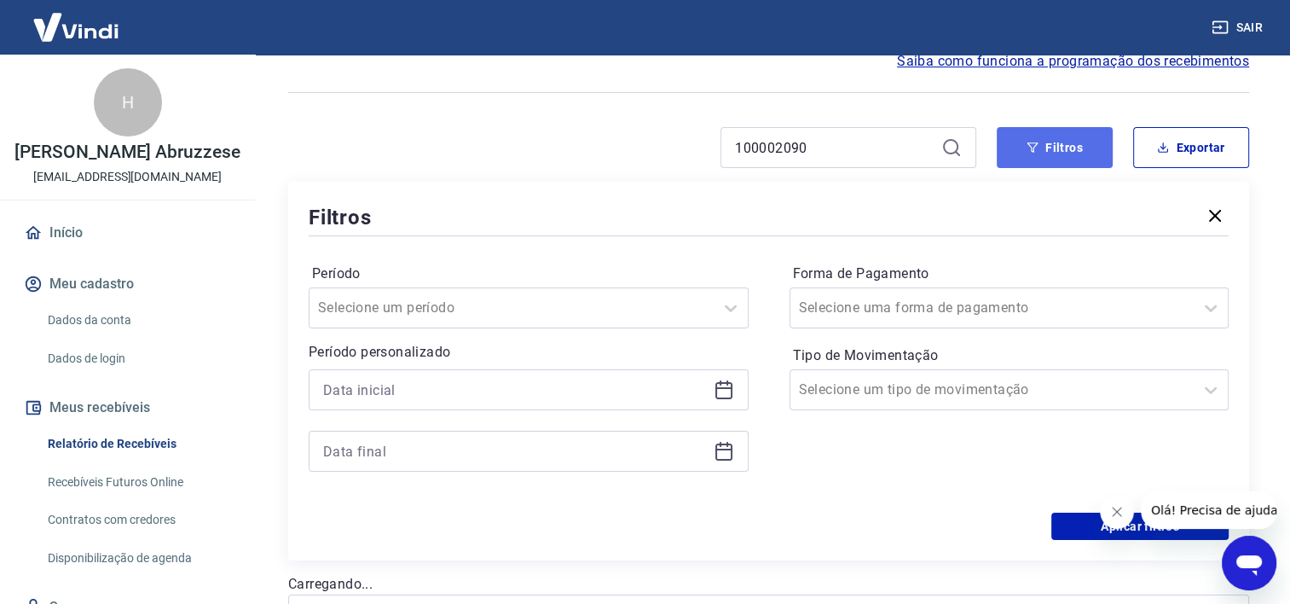
click at [1039, 144] on icon "button" at bounding box center [1033, 148] width 12 height 12
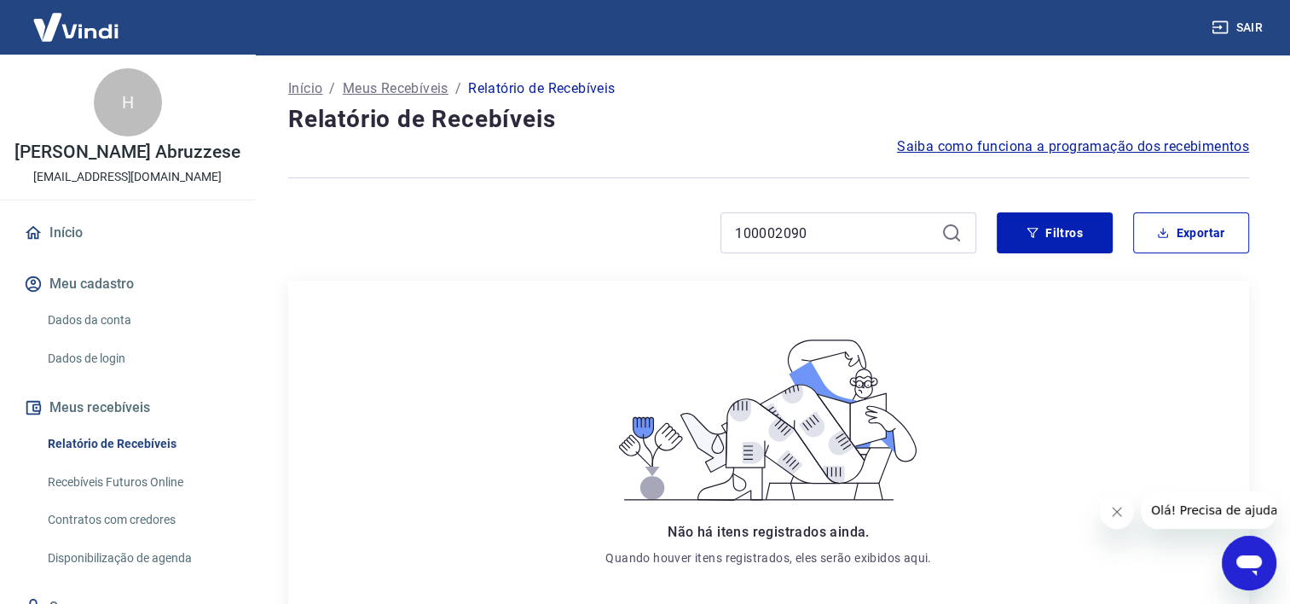
click at [1039, 144] on span "Saiba como funciona a programação dos recebimentos" at bounding box center [1073, 146] width 352 height 20
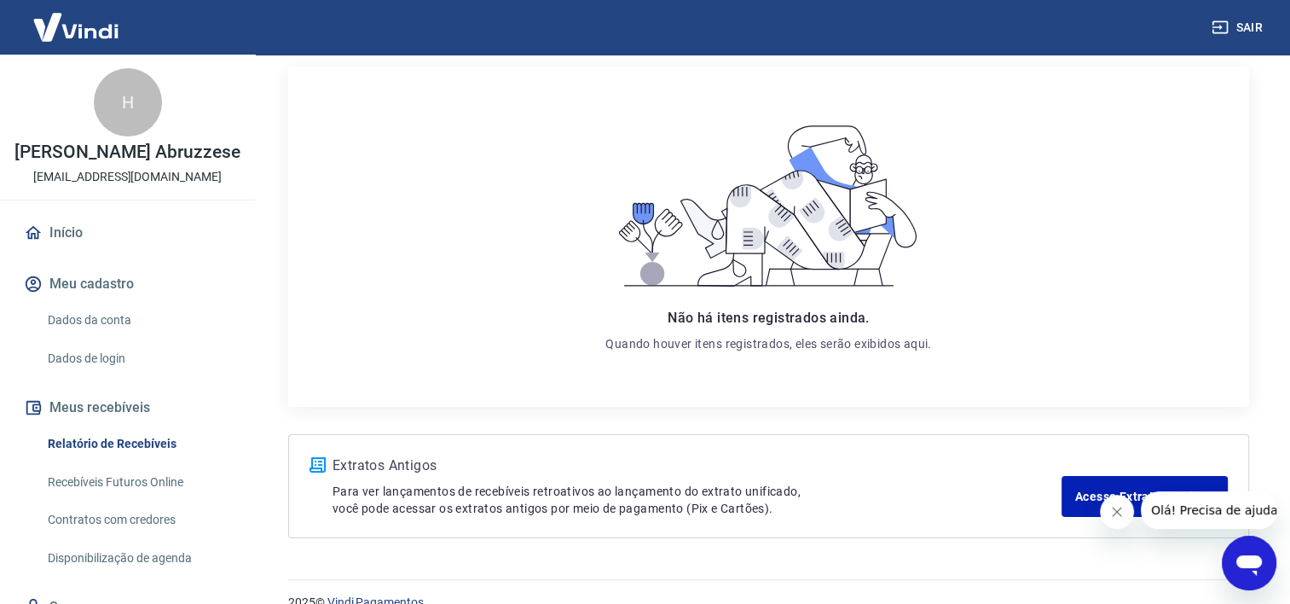
scroll to position [242, 0]
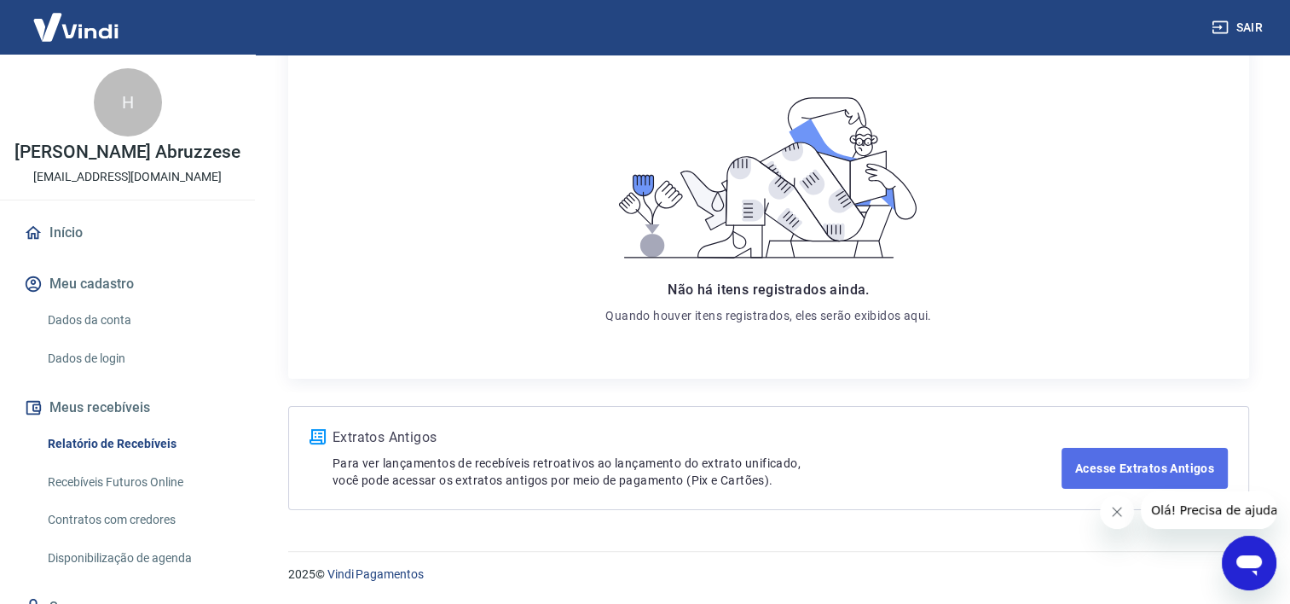
click at [1111, 460] on link "Acesse Extratos Antigos" at bounding box center [1145, 468] width 166 height 41
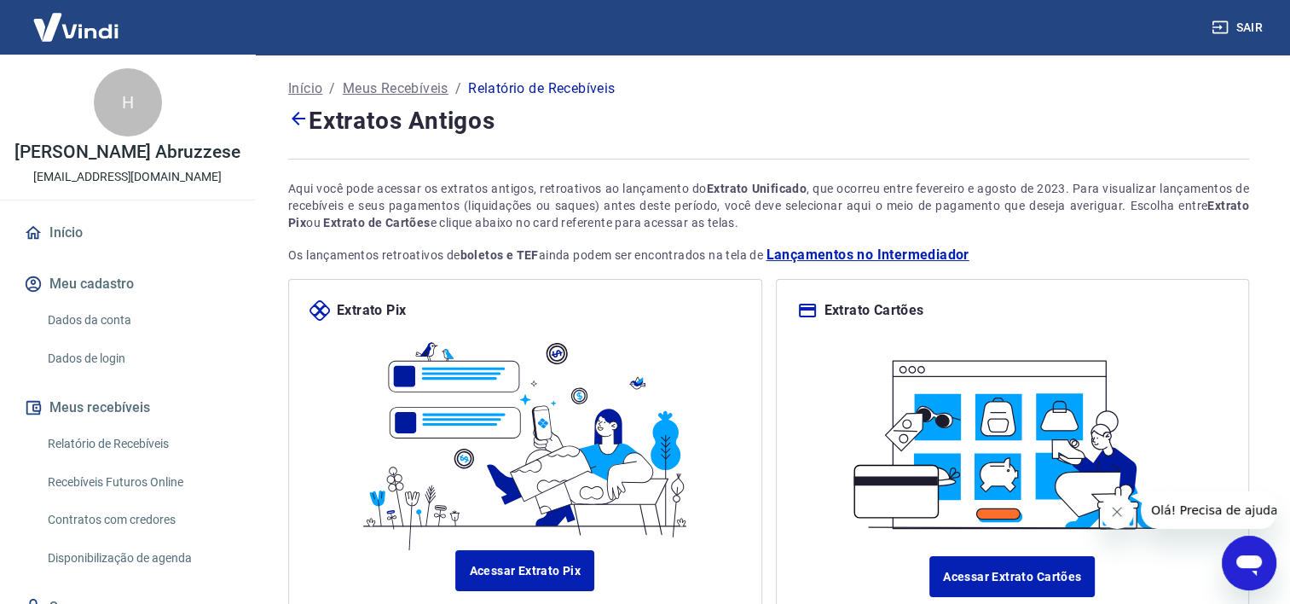
click at [121, 426] on button "Meus recebíveis" at bounding box center [127, 408] width 214 height 38
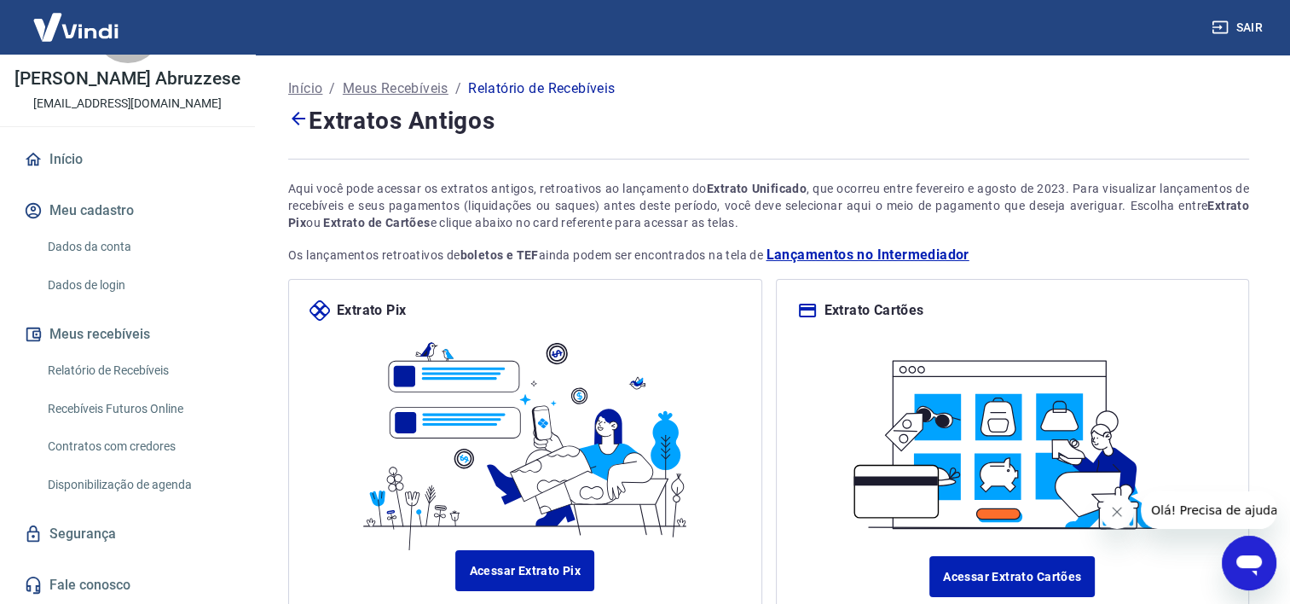
scroll to position [91, 0]
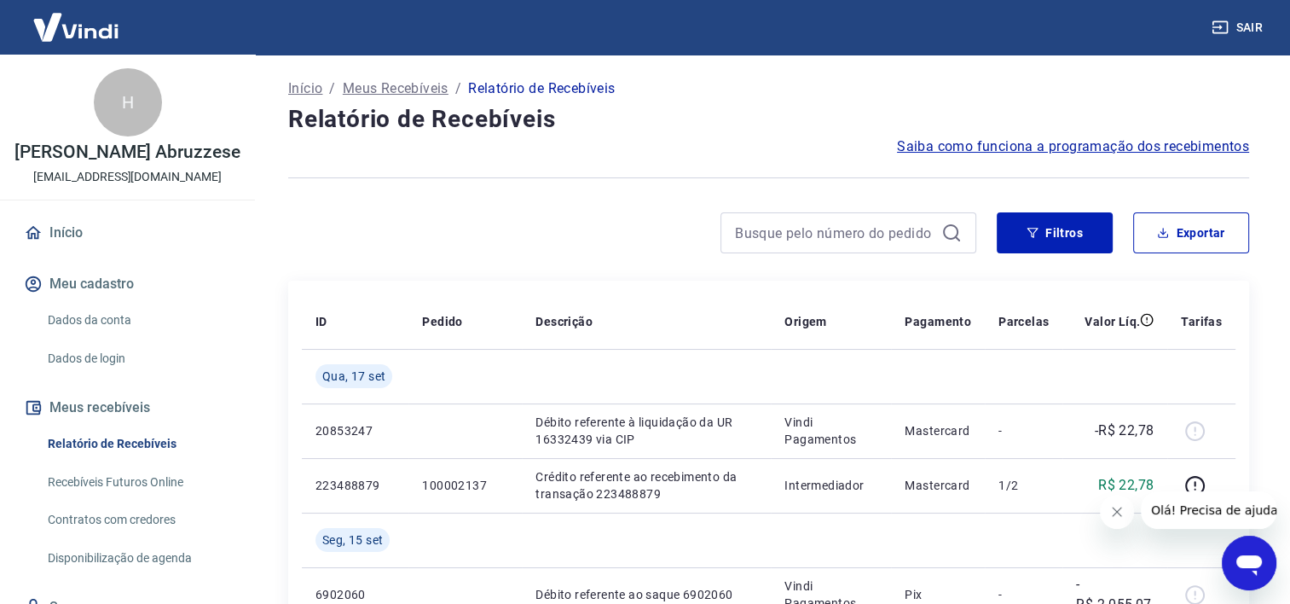
scroll to position [91, 0]
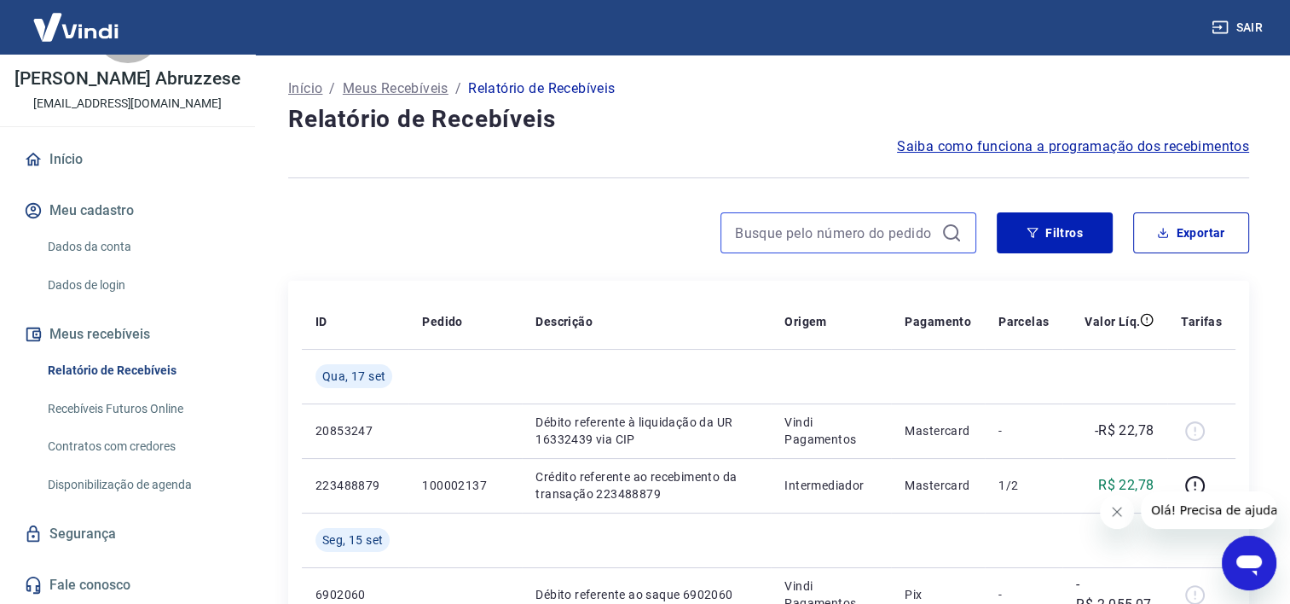
click at [856, 235] on input at bounding box center [835, 233] width 200 height 26
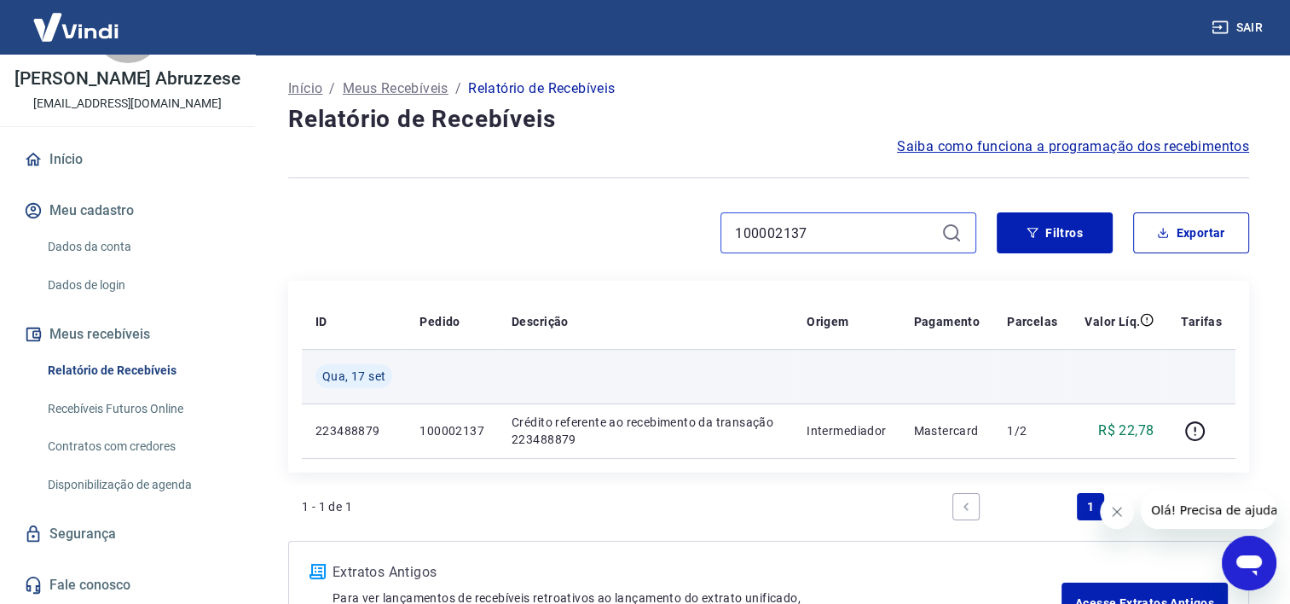
scroll to position [85, 0]
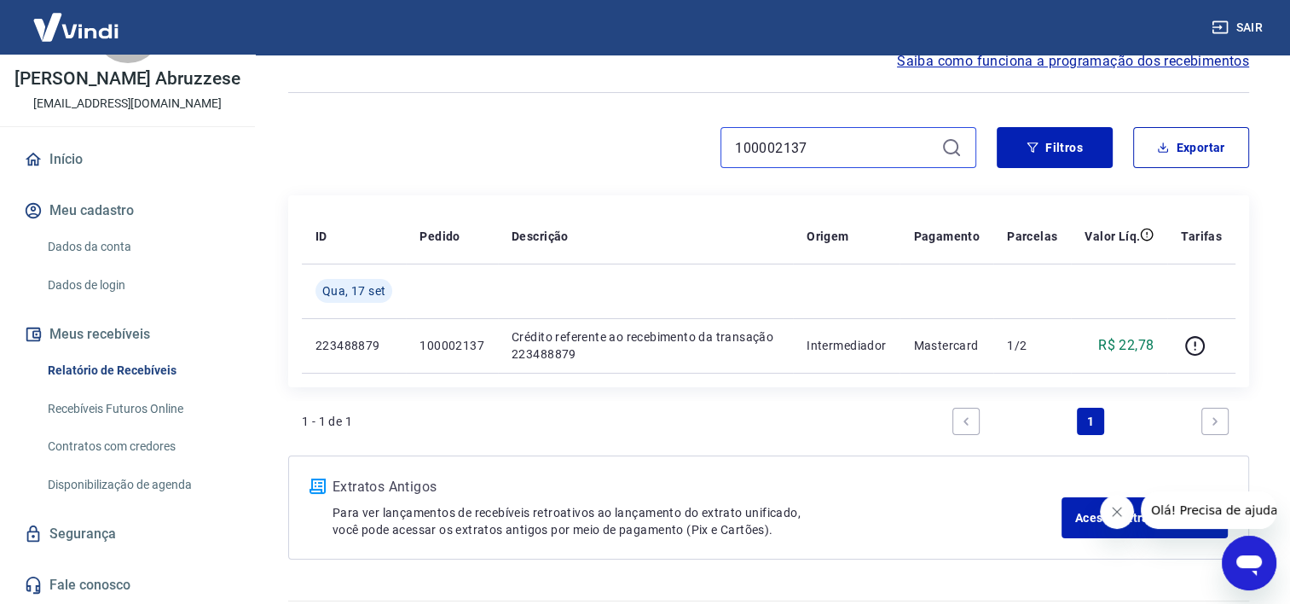
type input "100002137"
click at [1224, 24] on icon "button" at bounding box center [1220, 27] width 17 height 17
